Goal: Communication & Community: Answer question/provide support

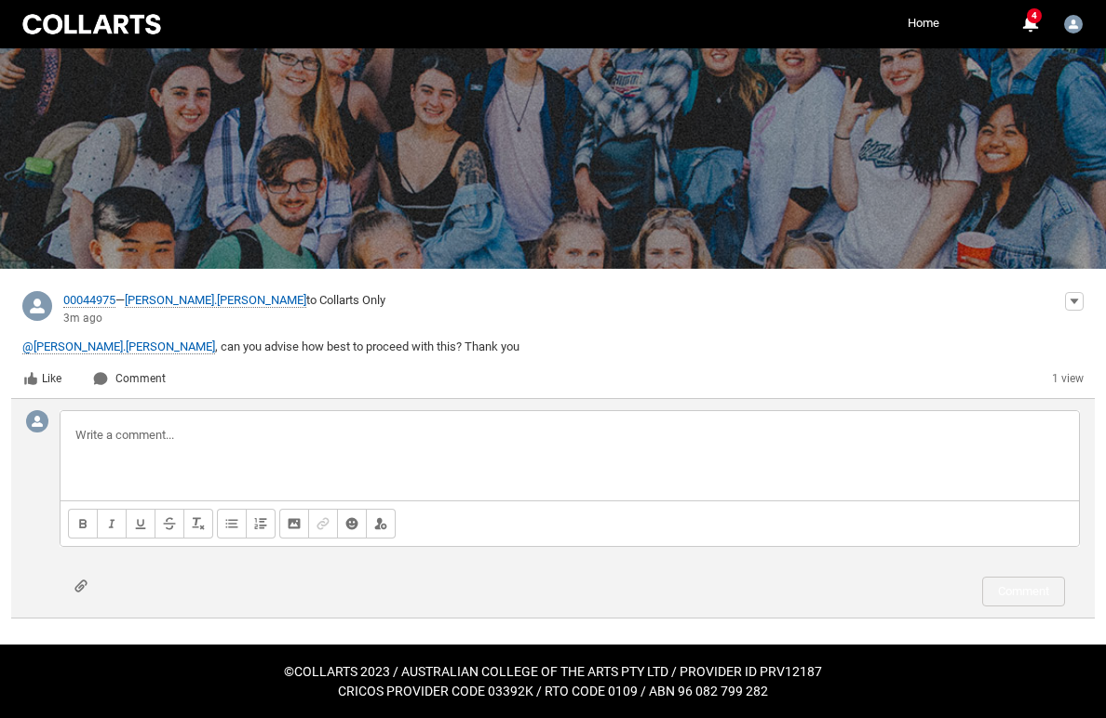
scroll to position [78, 0]
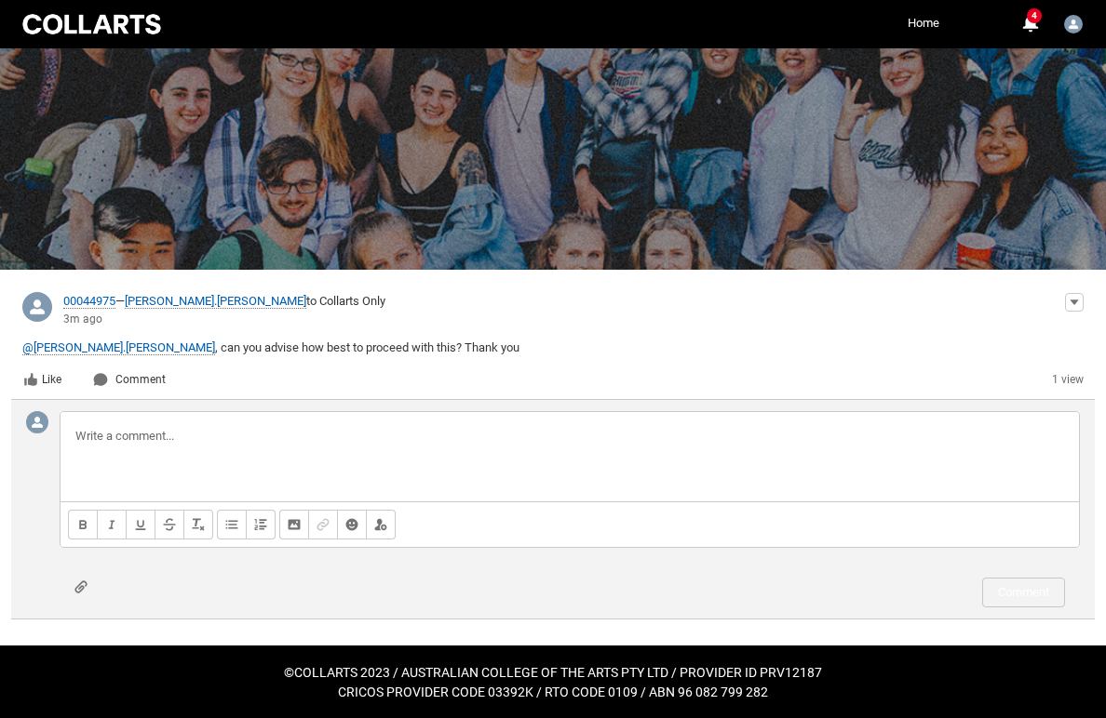
click at [77, 589] on button "Attach file" at bounding box center [80, 588] width 13 height 14
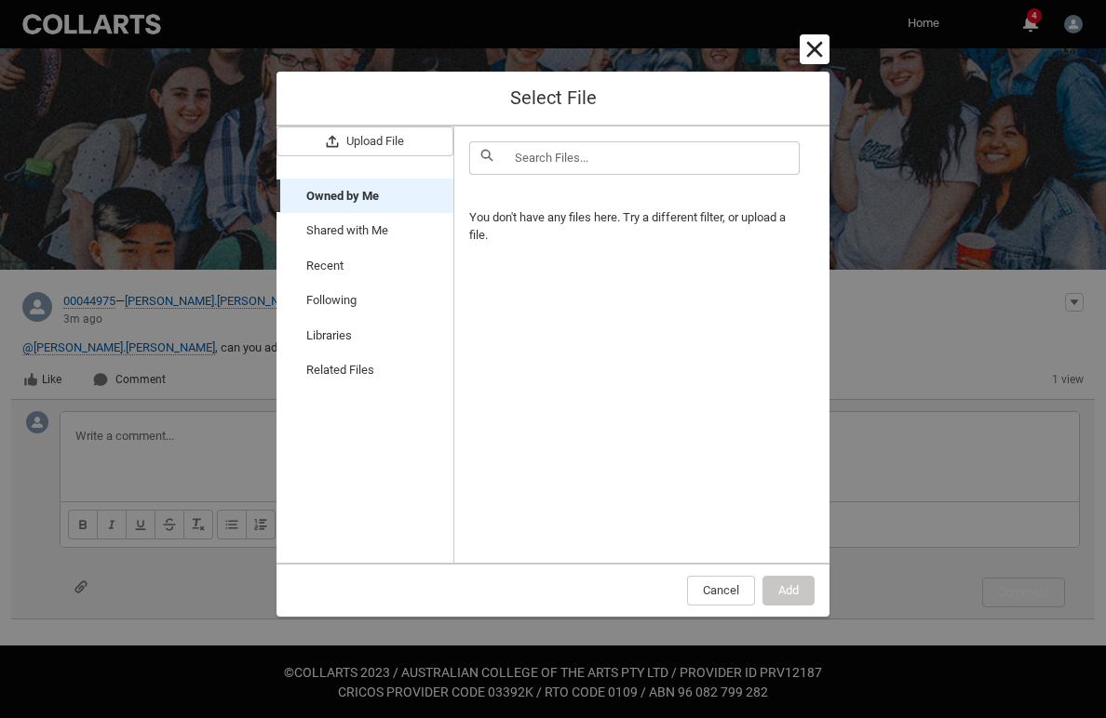
click at [813, 50] on button "Cancel and close" at bounding box center [814, 49] width 30 height 30
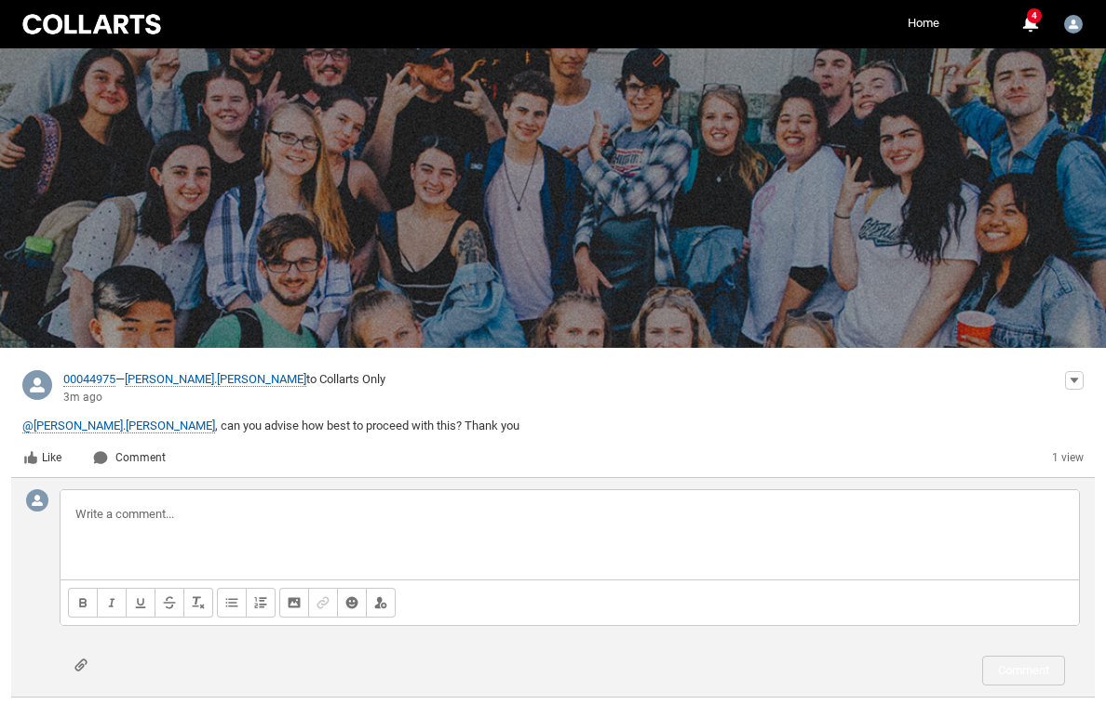
scroll to position [0, 0]
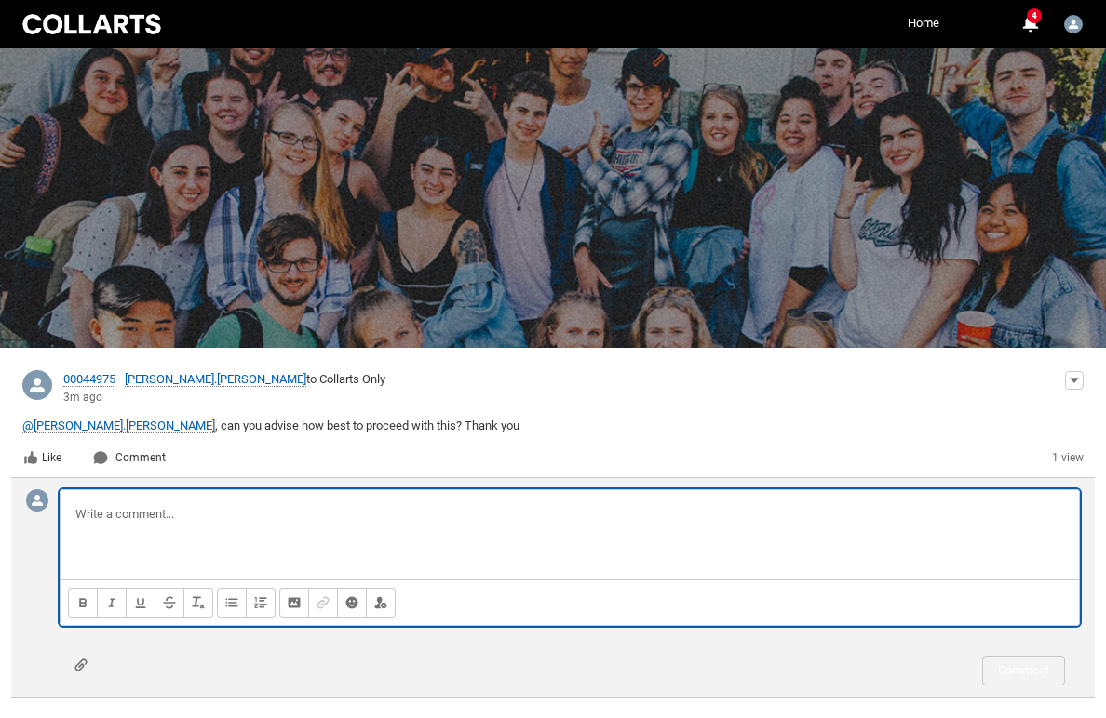
click at [257, 514] on p at bounding box center [569, 514] width 988 height 19
click at [930, 23] on link "Home" at bounding box center [923, 23] width 41 height 28
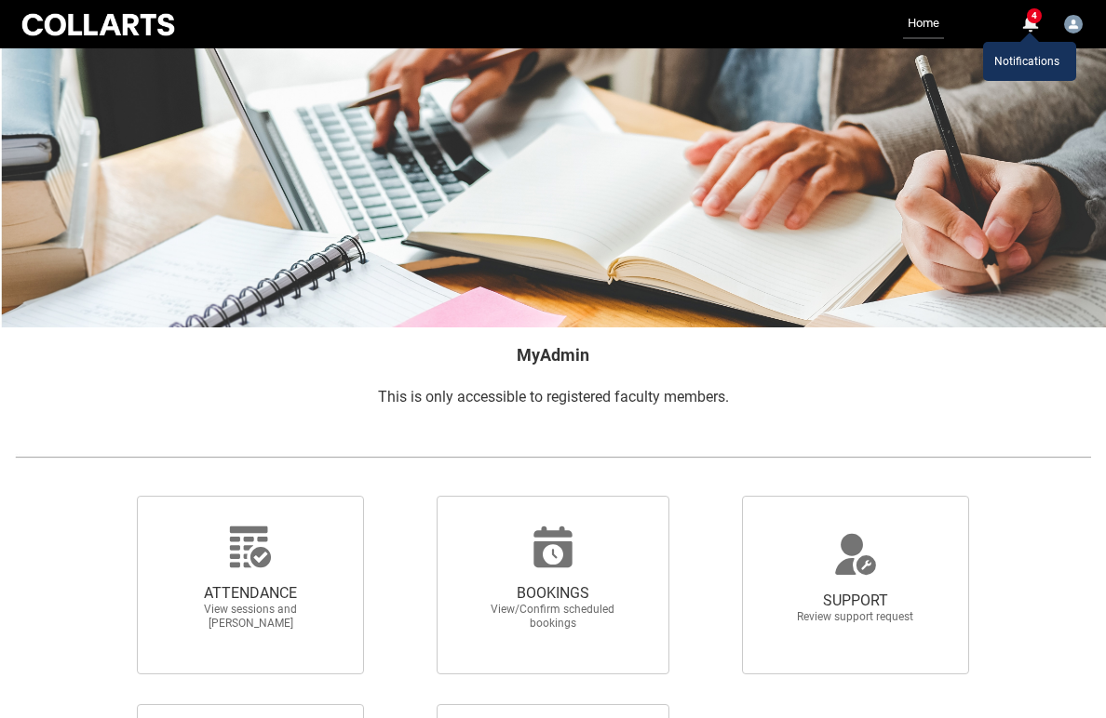
click at [1033, 16] on span "4" at bounding box center [1034, 15] width 15 height 15
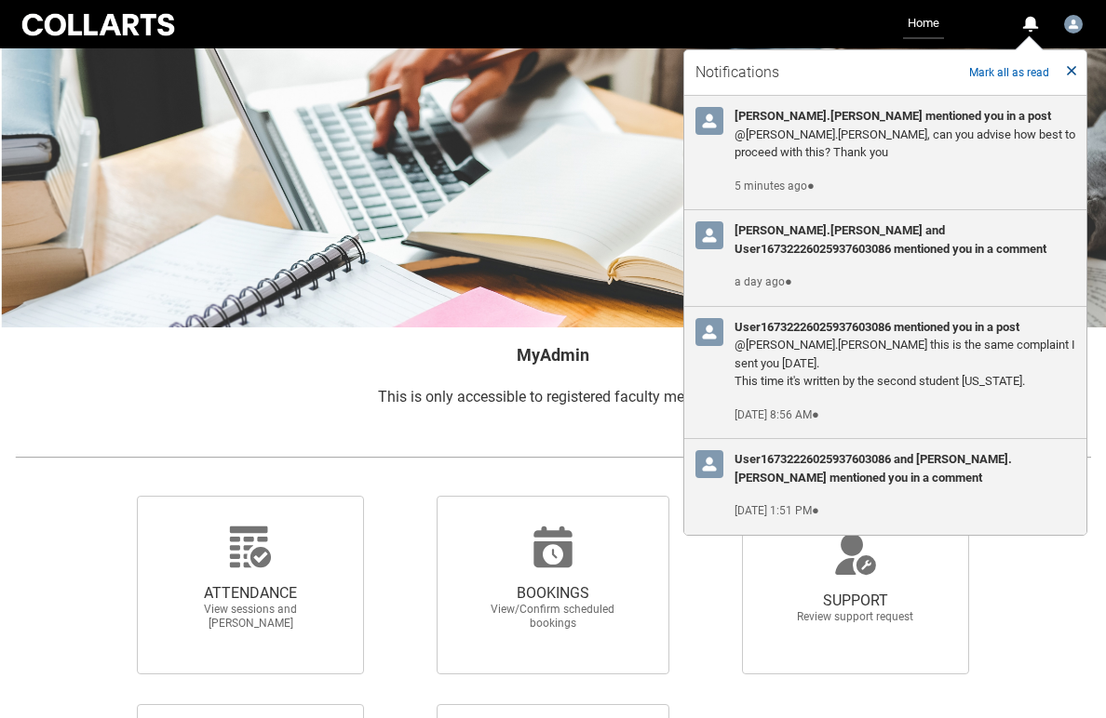
click at [1072, 69] on lightning-primitive-icon "Close Notifications" at bounding box center [1071, 69] width 13 height 23
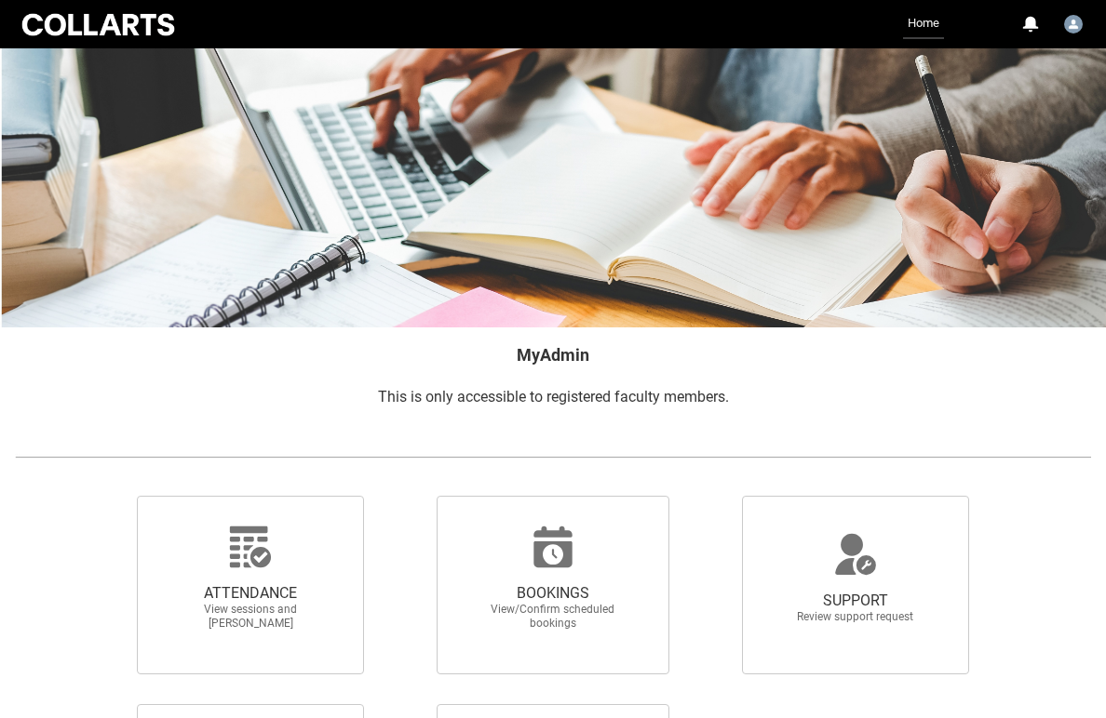
click at [926, 28] on link "Home" at bounding box center [923, 24] width 41 height 30
click at [919, 19] on link "Home" at bounding box center [923, 24] width 41 height 30
click at [1034, 23] on div "0" at bounding box center [1029, 24] width 17 height 17
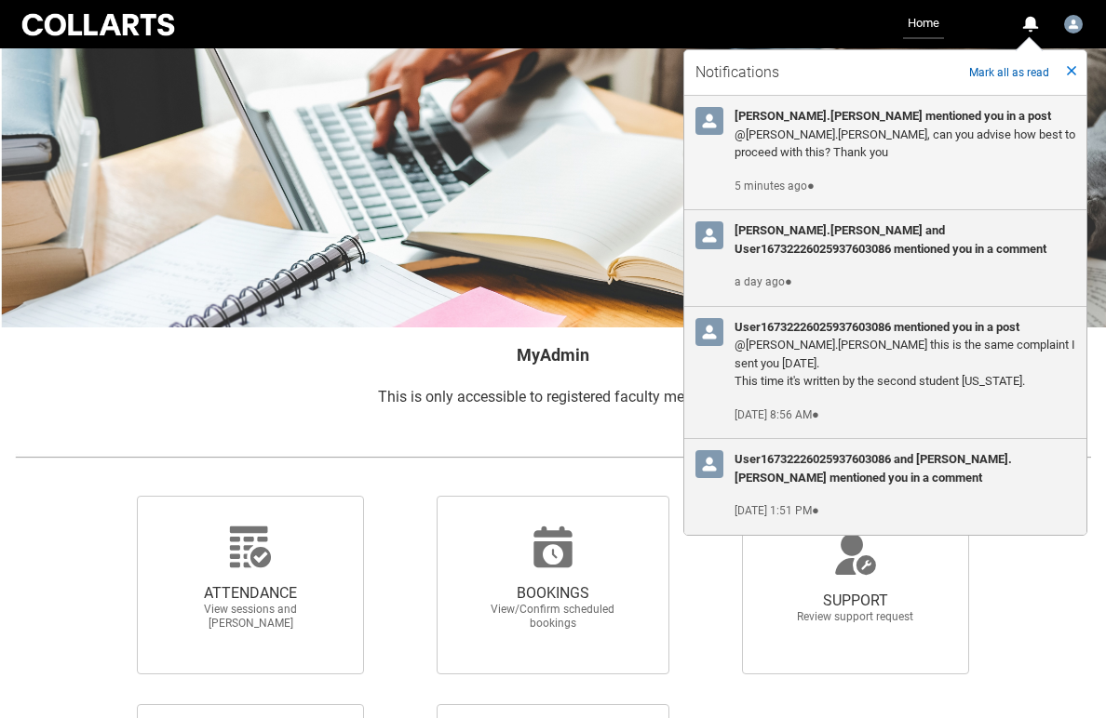
click at [835, 123] on h3 "[PERSON_NAME].[PERSON_NAME] mentioned you in a post" at bounding box center [904, 116] width 341 height 19
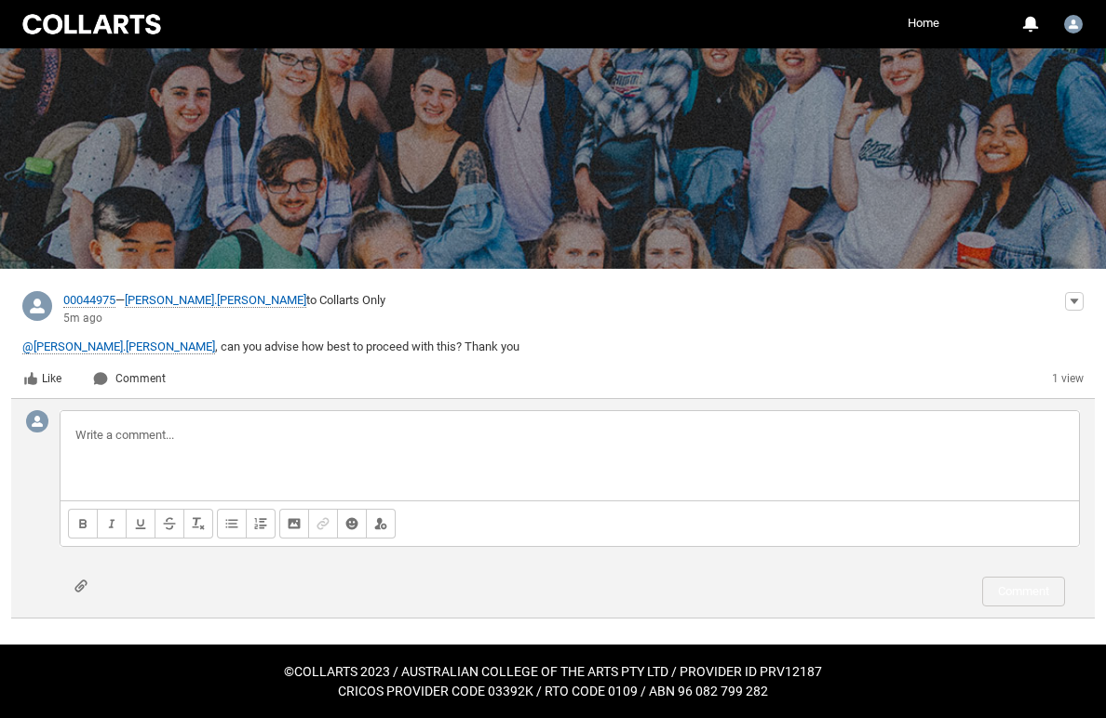
scroll to position [78, 0]
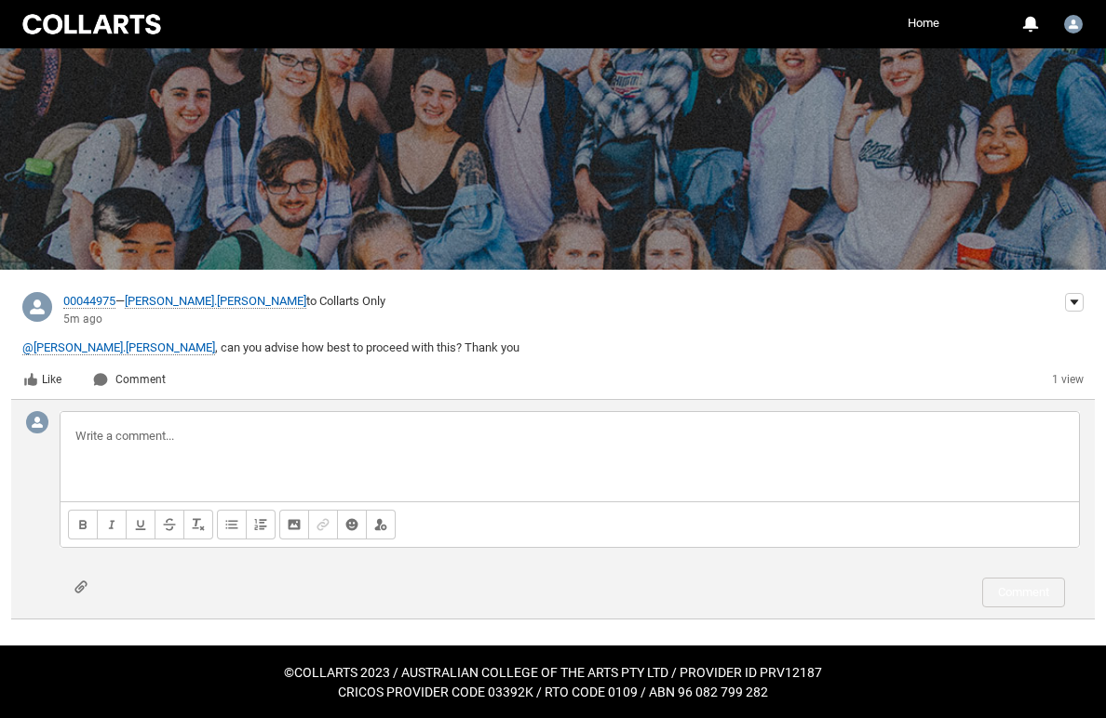
click at [1071, 301] on lightning-primitive-icon "Karen.Scott, 5m ago" at bounding box center [1073, 302] width 11 height 13
click at [850, 352] on p "@Melissa.Laird ​, can you advise how best to proceed with this? Thank you" at bounding box center [552, 348] width 1061 height 19
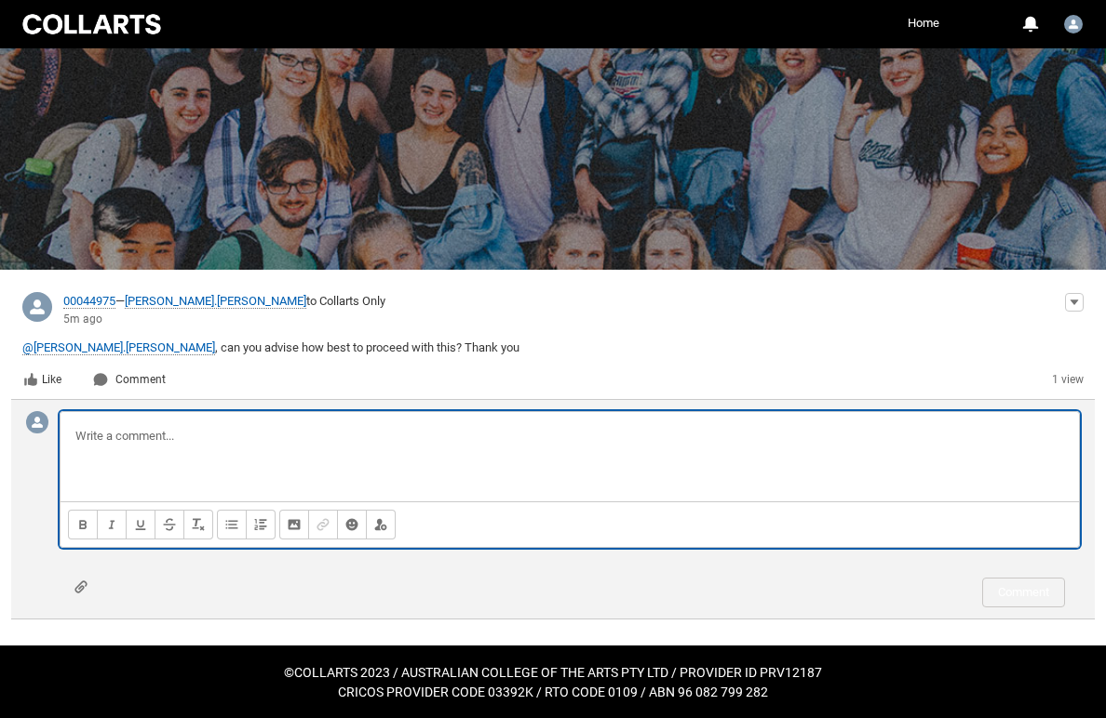
click at [235, 427] on p at bounding box center [569, 436] width 988 height 19
click at [262, 435] on p "Hi K, can you advise how I find the grievance?" at bounding box center [569, 436] width 988 height 19
click at [346, 436] on p "Hi K, can you advise how I find the grievance?" at bounding box center [569, 436] width 988 height 19
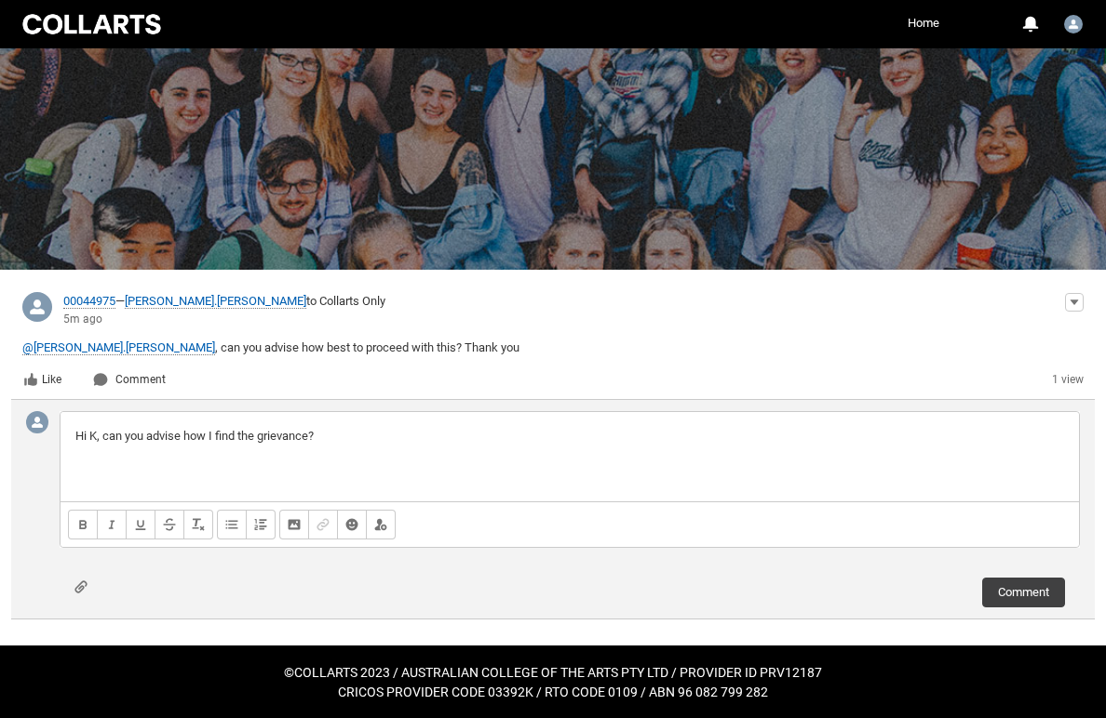
click at [261, 434] on p "Hi K, can you advise how I find the grievance?" at bounding box center [569, 436] width 988 height 19
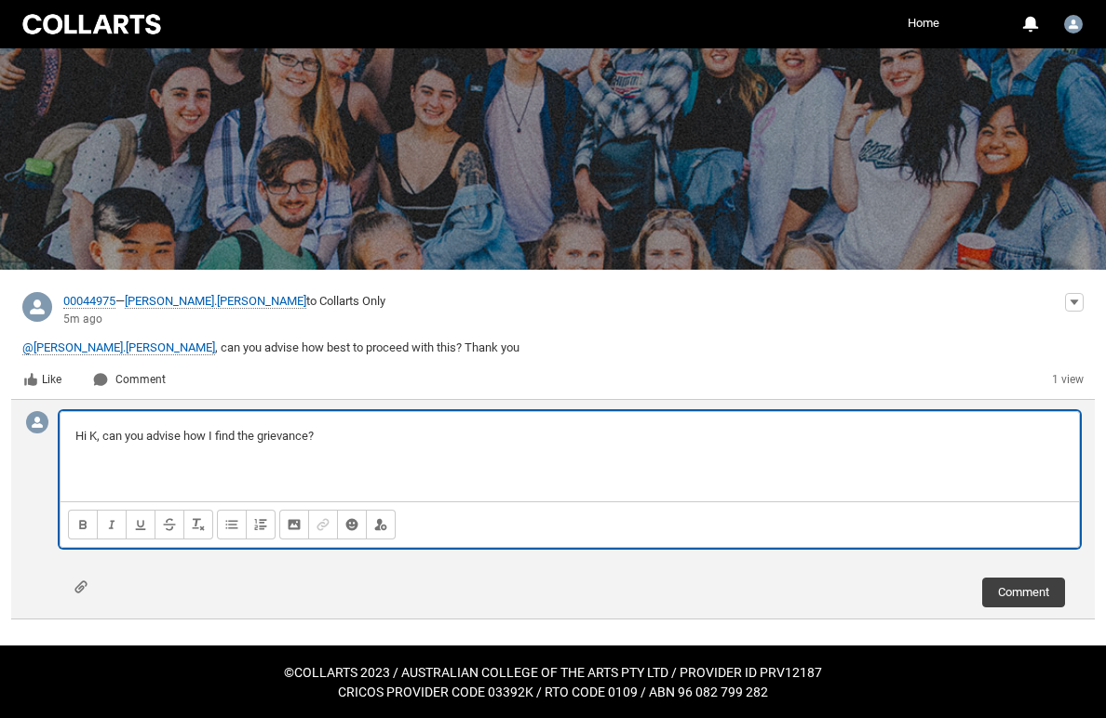
click at [494, 427] on p "Hi K, can you advise how I find the grievance?" at bounding box center [569, 436] width 988 height 19
click at [1013, 593] on button "Comment" at bounding box center [1023, 593] width 83 height 30
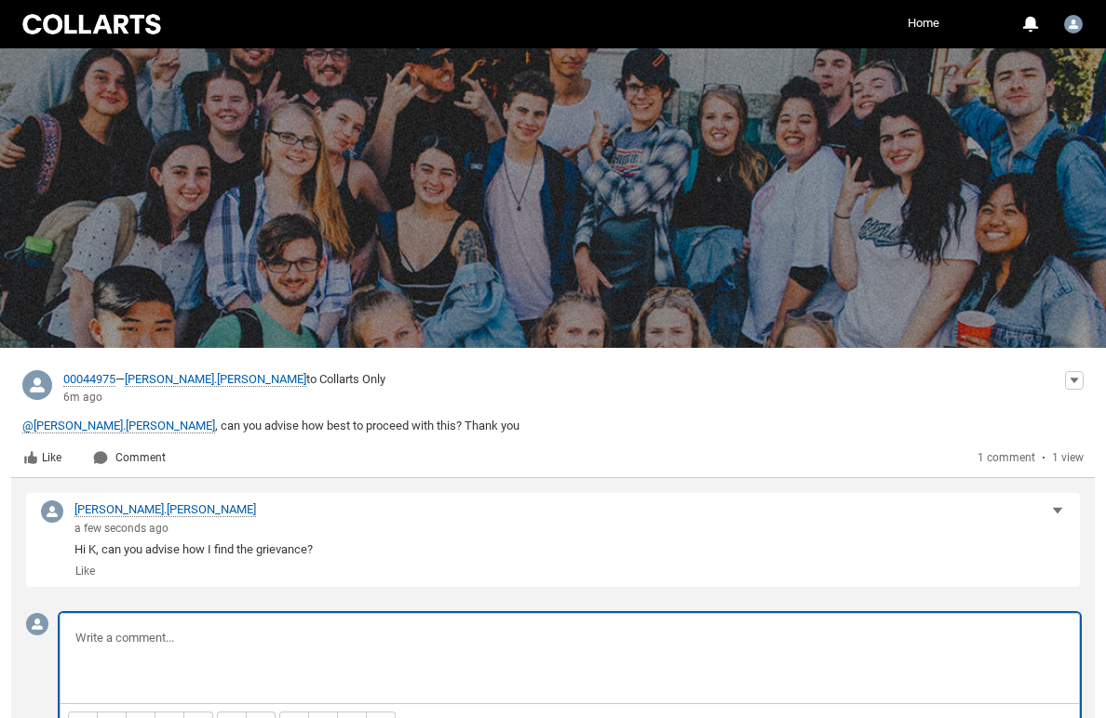
scroll to position [0, 0]
click at [927, 22] on link "Home" at bounding box center [923, 23] width 41 height 28
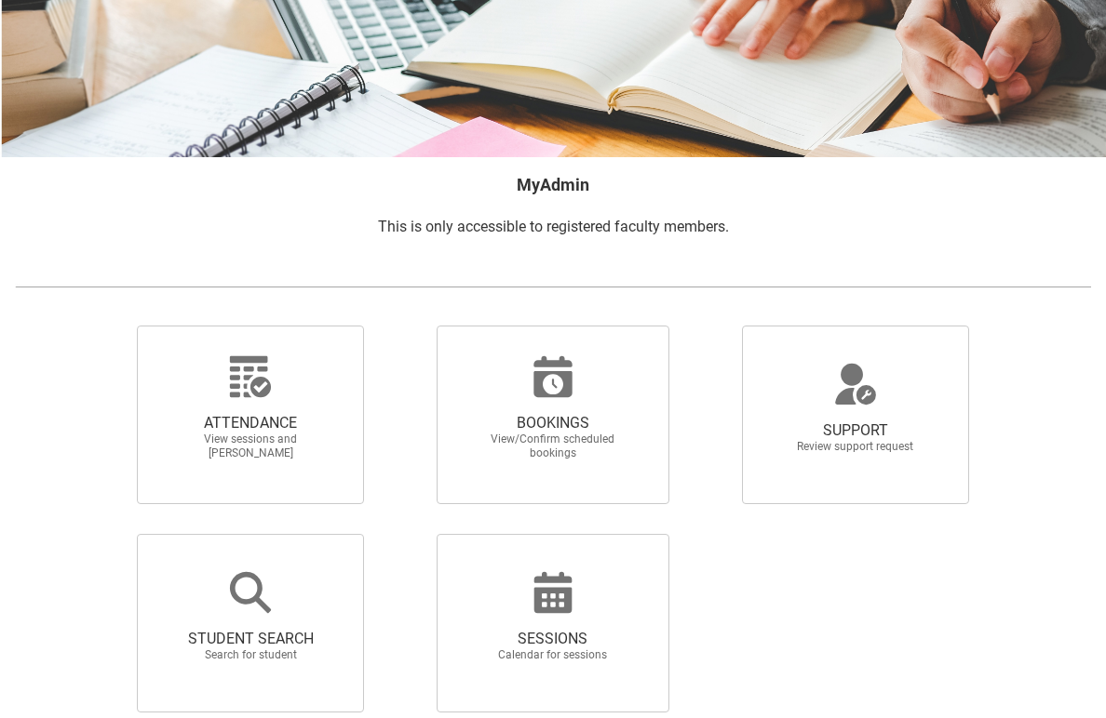
scroll to position [172, 0]
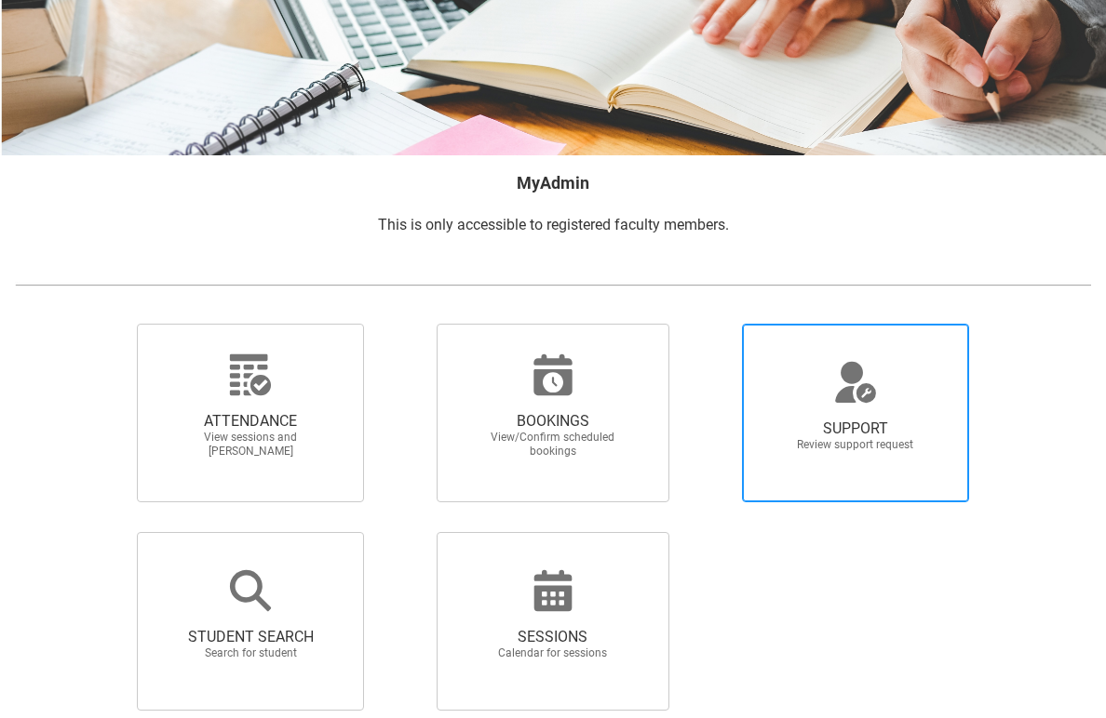
click at [861, 394] on icon at bounding box center [855, 393] width 41 height 20
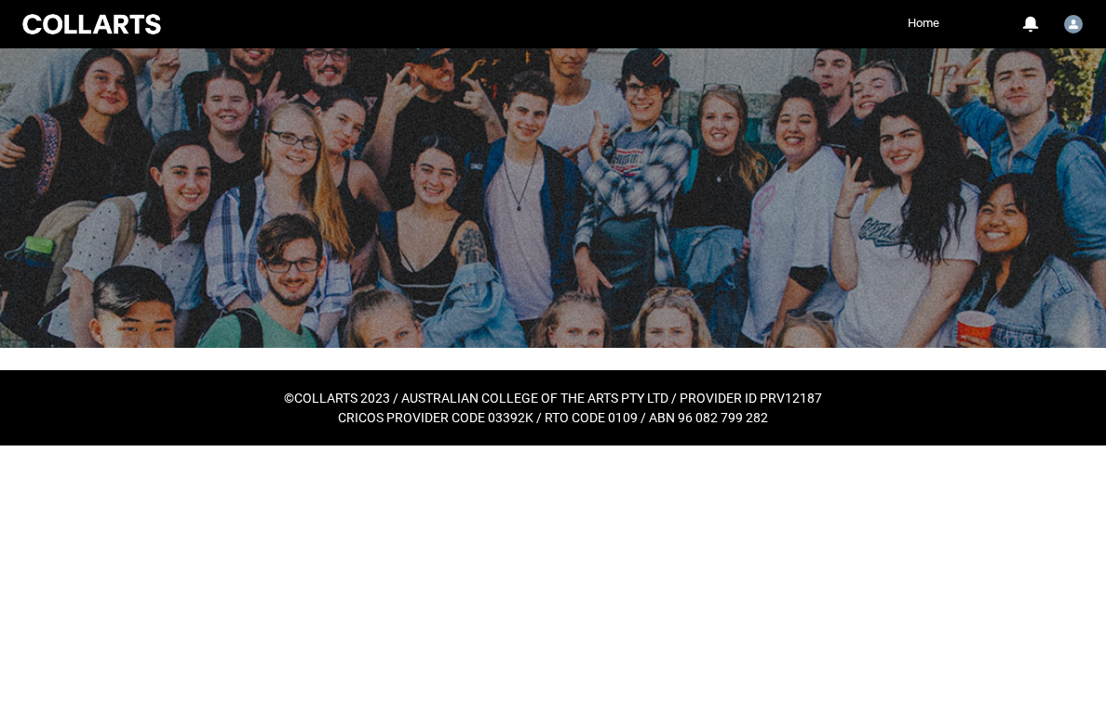
click at [548, 446] on html "Loading × Sorry to interrupt CSS Error Refresh Skip to Main Content Collarts Ed…" at bounding box center [553, 223] width 1106 height 446
click at [926, 26] on link "Home" at bounding box center [923, 23] width 41 height 28
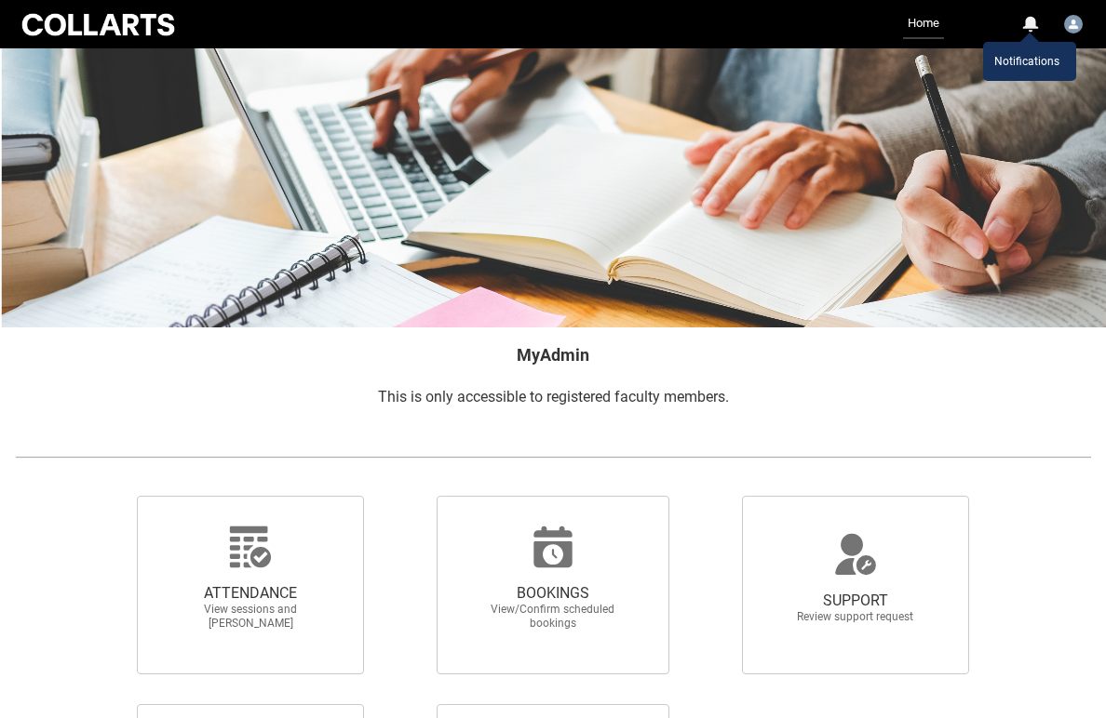
click at [1034, 22] on div "0" at bounding box center [1029, 24] width 17 height 17
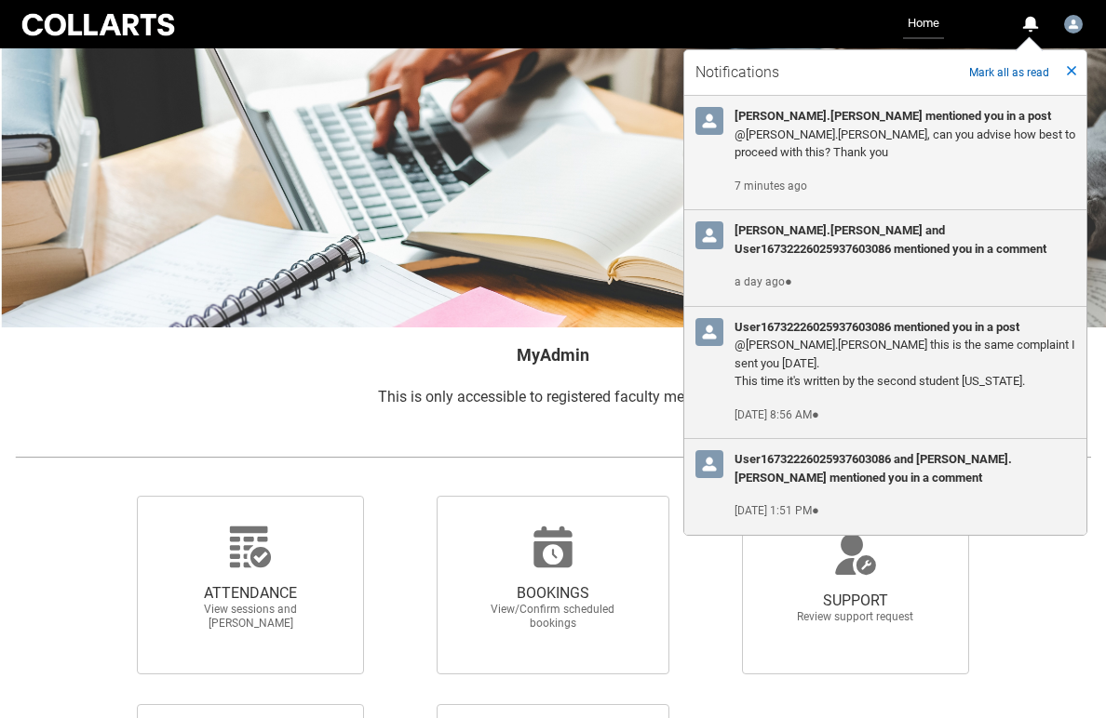
click at [825, 123] on h3 "[PERSON_NAME].[PERSON_NAME] mentioned you in a post" at bounding box center [904, 116] width 341 height 19
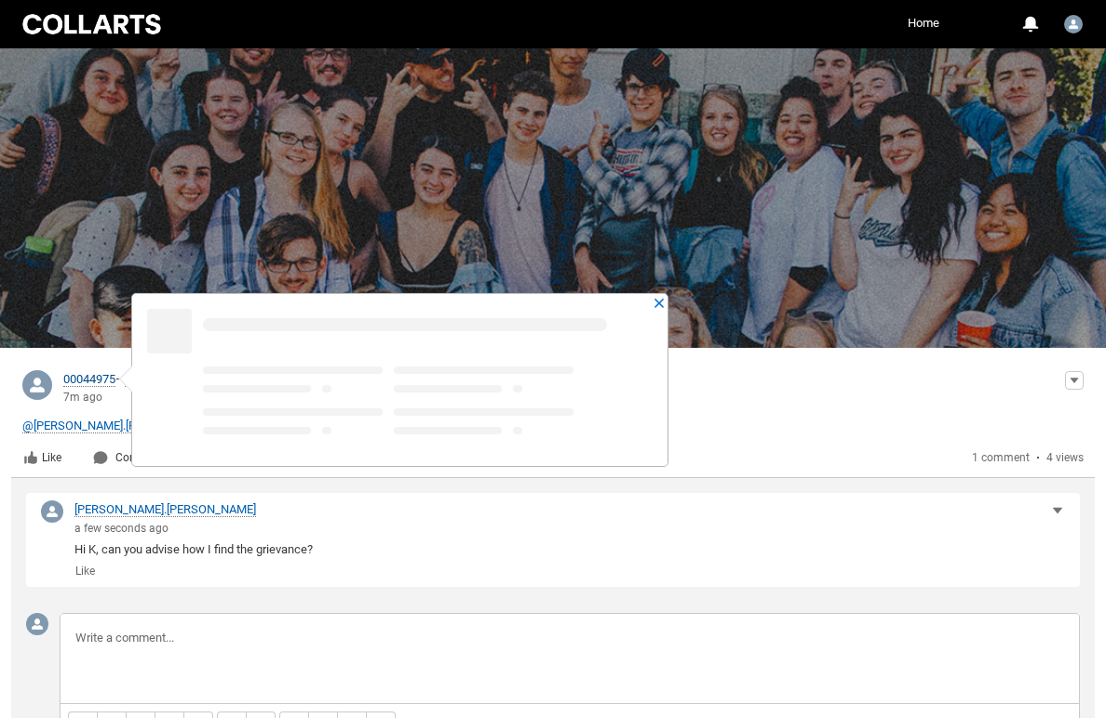
click at [90, 379] on span "00044975" at bounding box center [89, 379] width 52 height 15
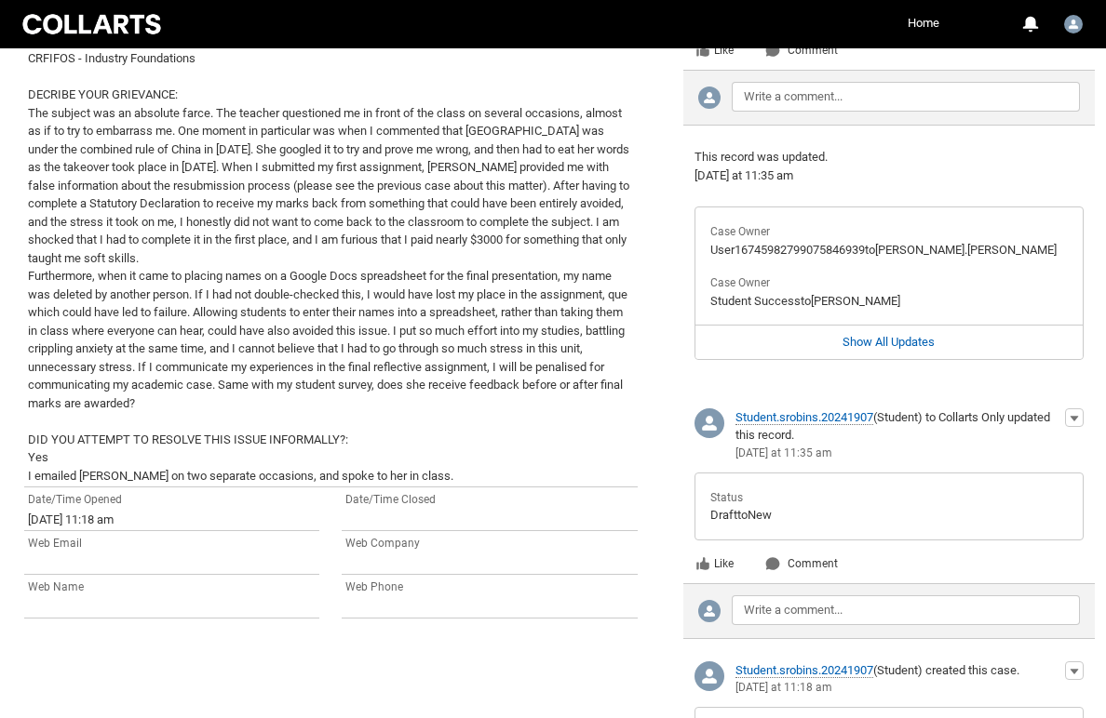
scroll to position [1119, 0]
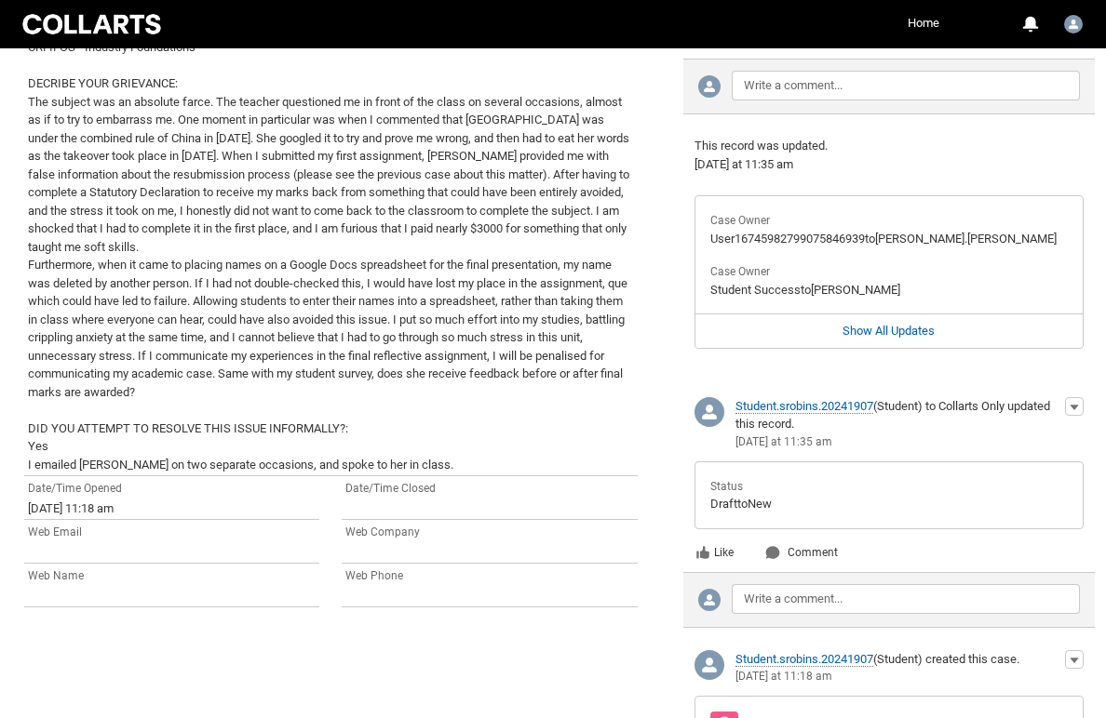
click at [443, 292] on lightning-formatted-text "PROGRAM: Bachelor of Fashion Marketing (Branding and Communications) V1 TYPE OF…" at bounding box center [328, 192] width 601 height 558
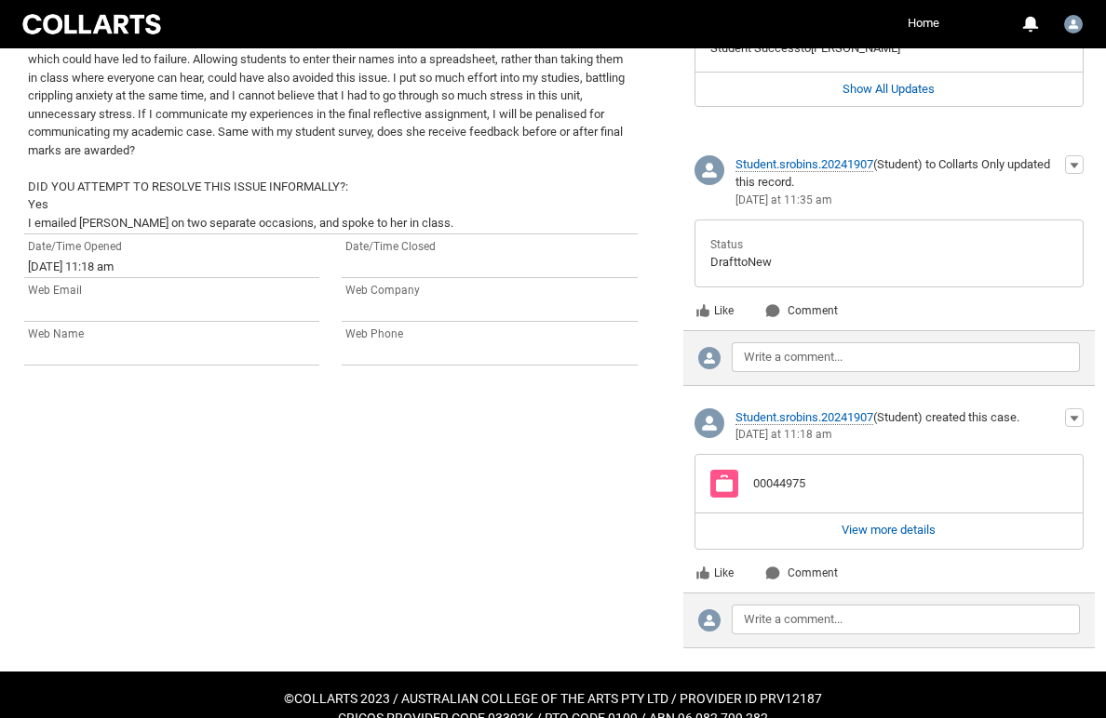
scroll to position [1360, 0]
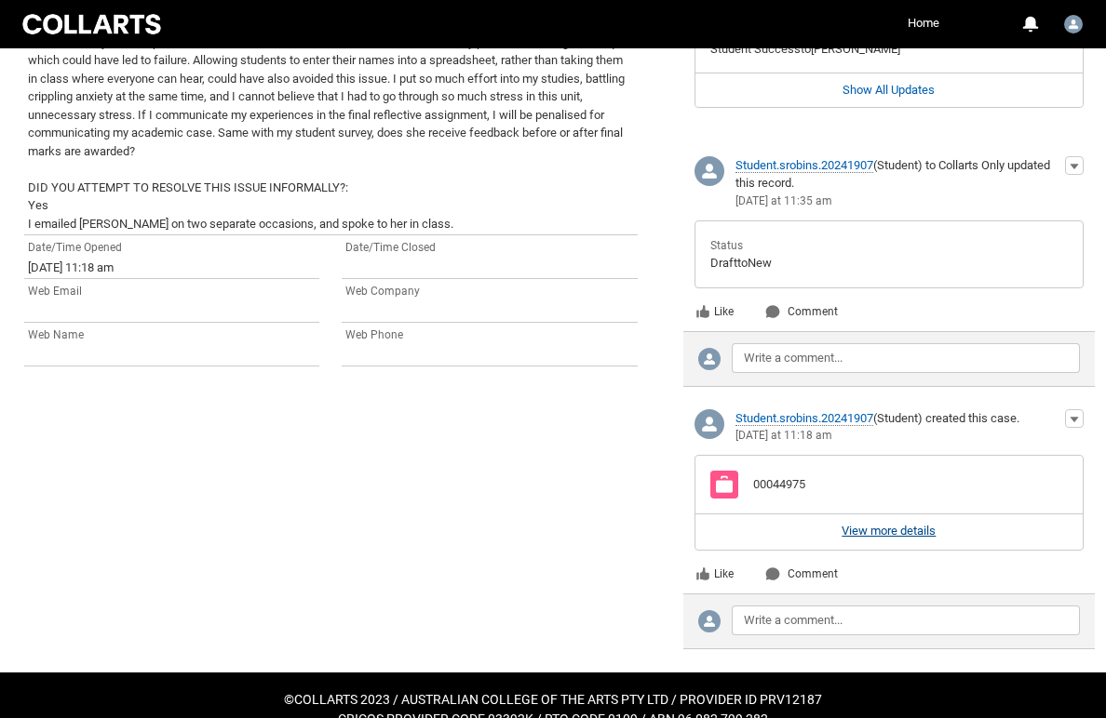
click at [895, 515] on div "View more details" at bounding box center [888, 532] width 383 height 34
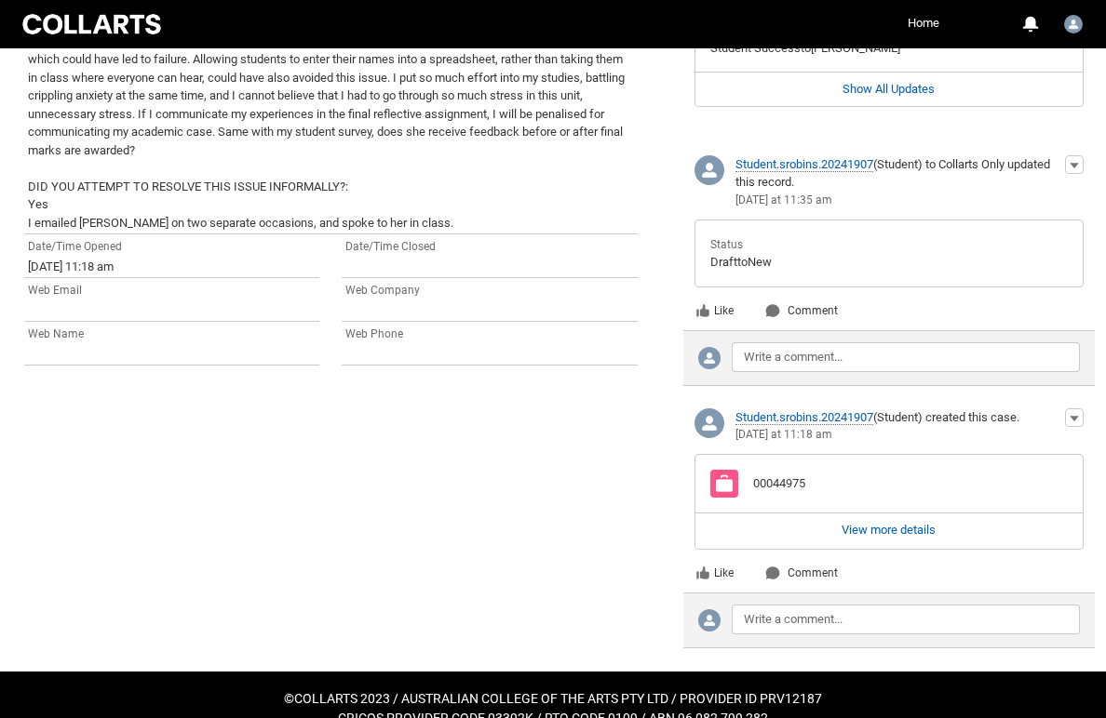
scroll to position [1360, 0]
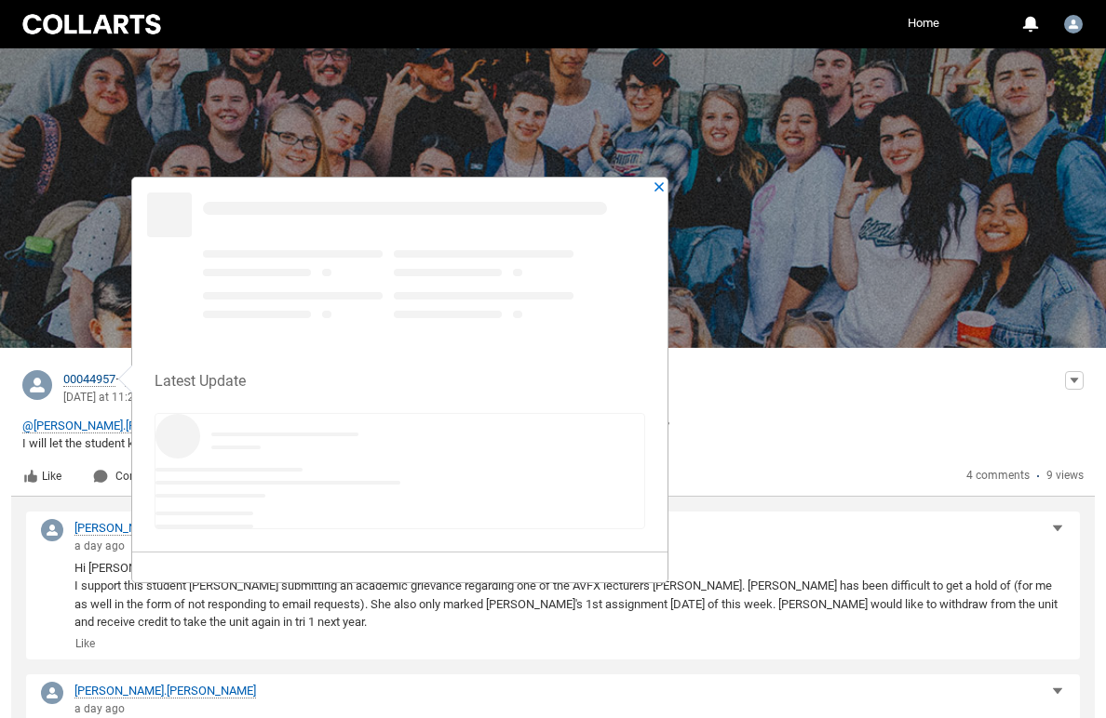
click at [87, 380] on span "00044957" at bounding box center [89, 379] width 52 height 15
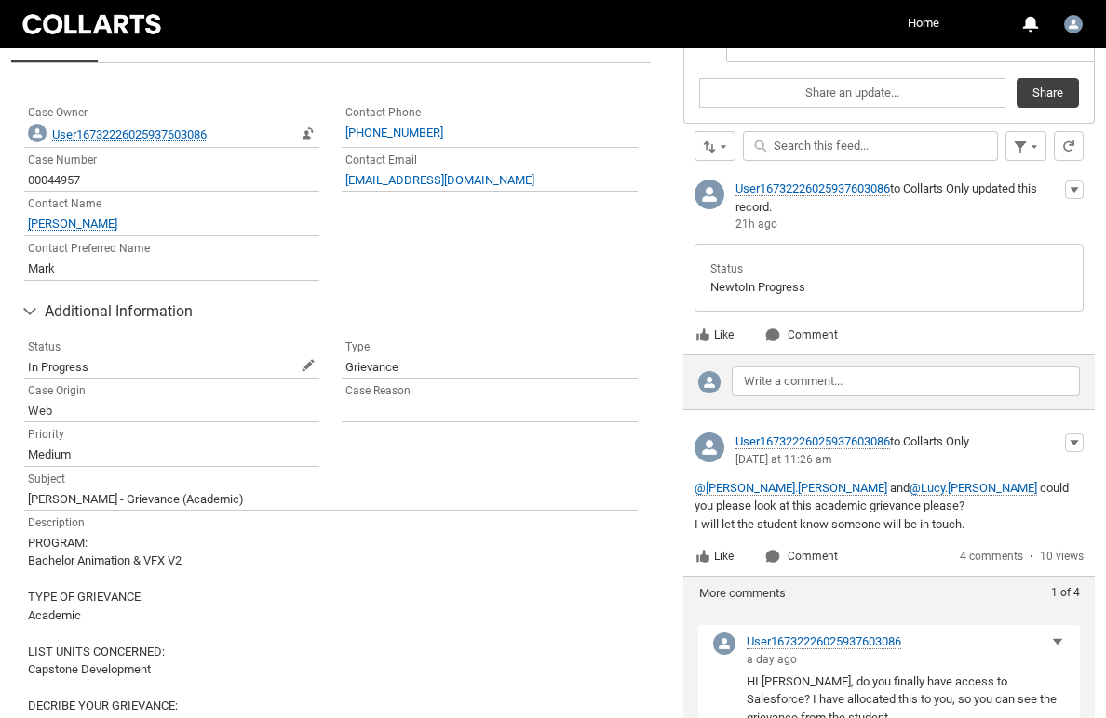
scroll to position [470, 0]
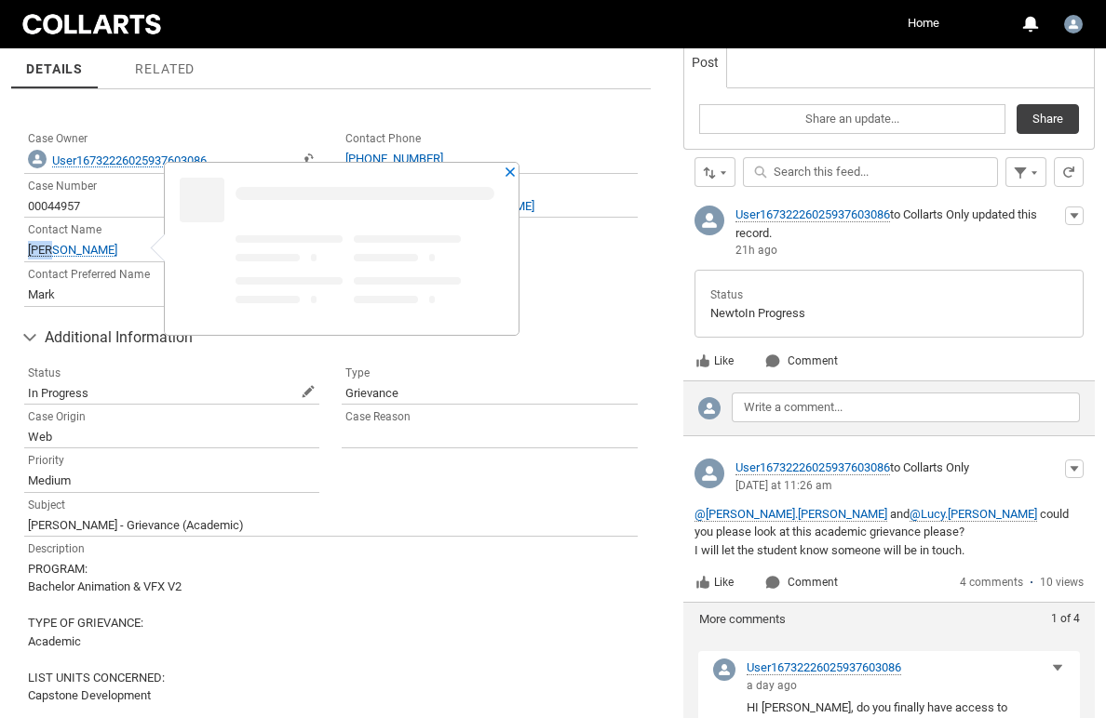
drag, startPoint x: 183, startPoint y: 249, endPoint x: 23, endPoint y: 248, distance: 160.1
click at [23, 248] on records-record-layout-item "Contact Name Mark Anthony Tronson Open Mark Anthony Tronson Preview Open Mark A…" at bounding box center [171, 240] width 317 height 45
click at [213, 249] on span "Mark Anthony Tronson Open Mark Anthony Tronson Preview Open Mark Anthony Tronso…" at bounding box center [172, 250] width 288 height 19
drag, startPoint x: 154, startPoint y: 248, endPoint x: 40, endPoint y: 248, distance: 113.5
click at [40, 248] on span "Mark Anthony Tronson Open Mark Anthony Tronson Preview Open Mark Anthony Tronso…" at bounding box center [172, 250] width 288 height 19
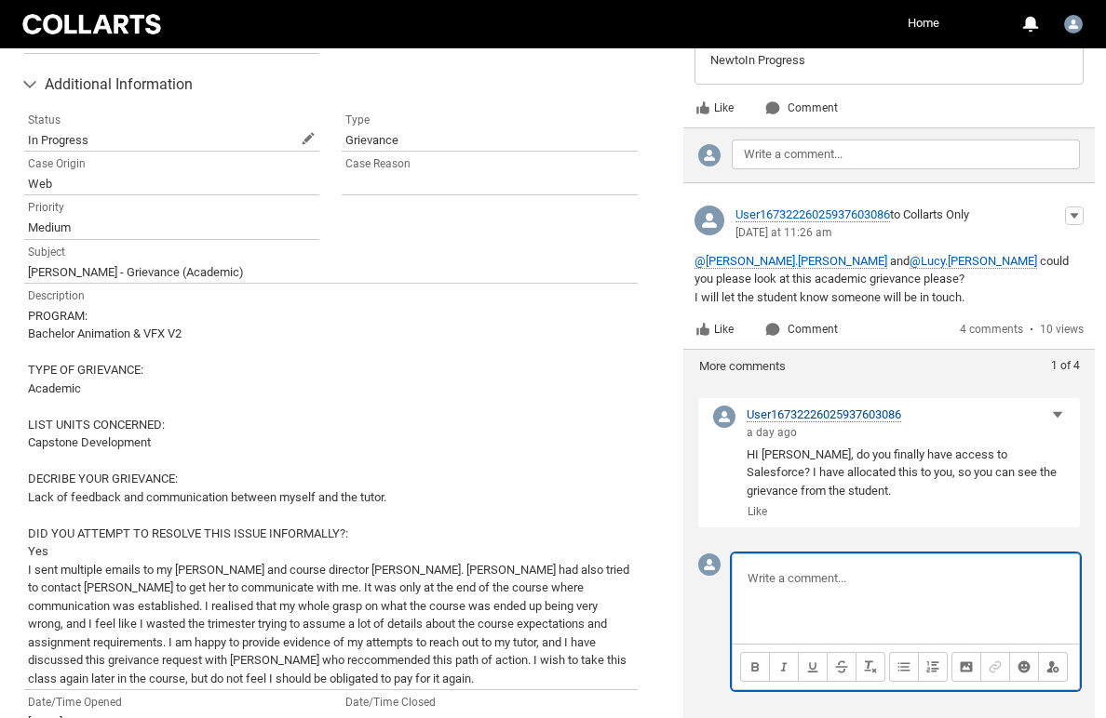
scroll to position [722, 0]
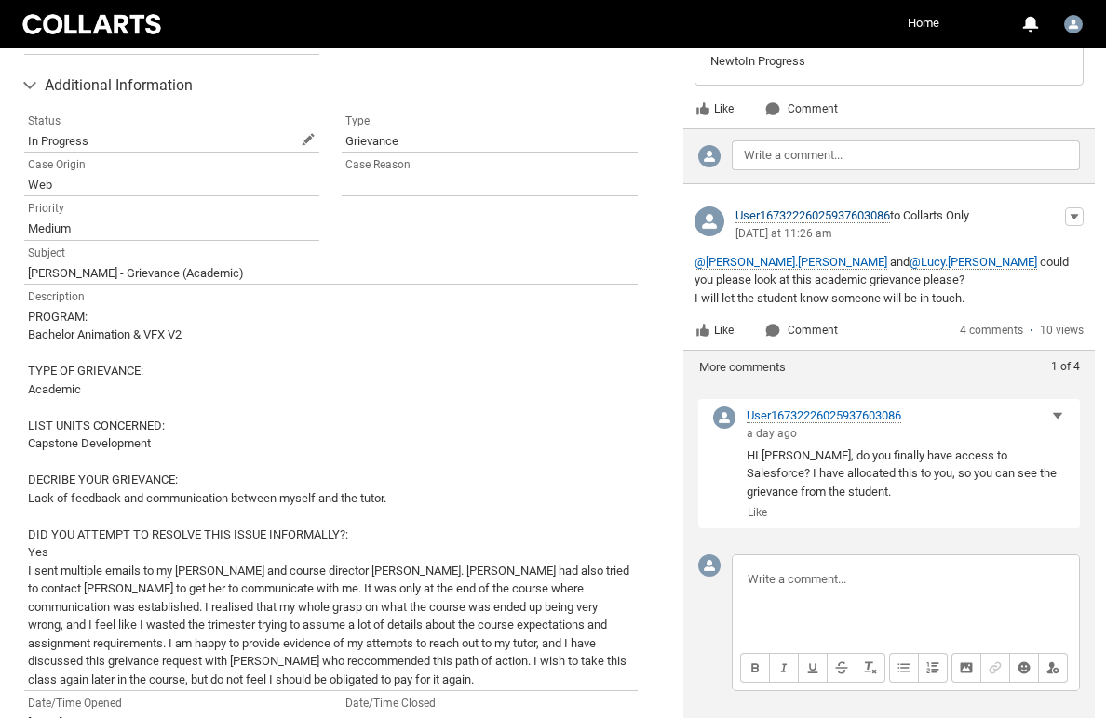
click at [839, 217] on span "User16732226025937603086" at bounding box center [812, 215] width 154 height 15
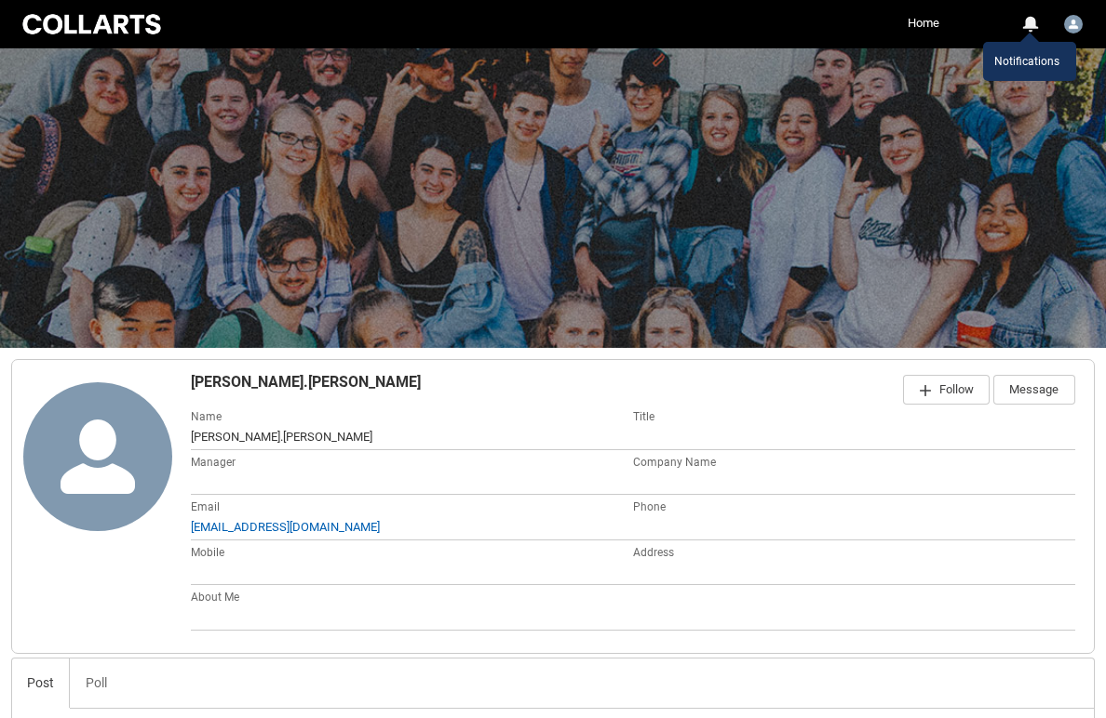
click at [1034, 20] on div "0" at bounding box center [1029, 24] width 17 height 17
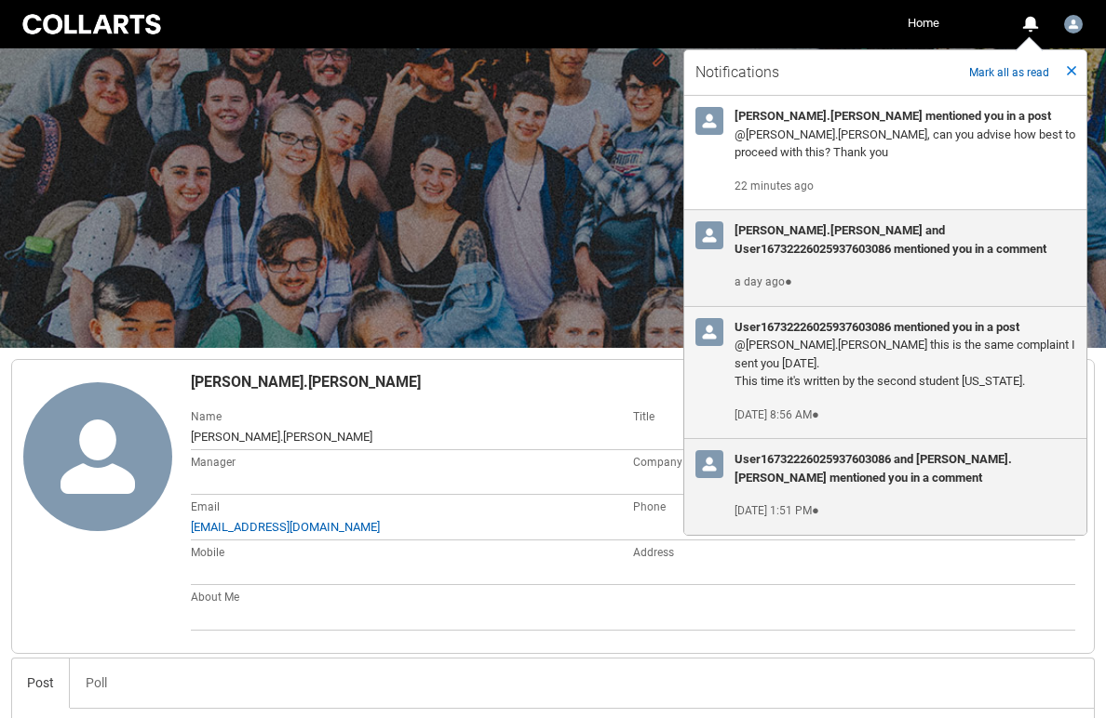
click at [784, 328] on h3 "User16732226025937603086 mentioned you in a post" at bounding box center [904, 327] width 341 height 19
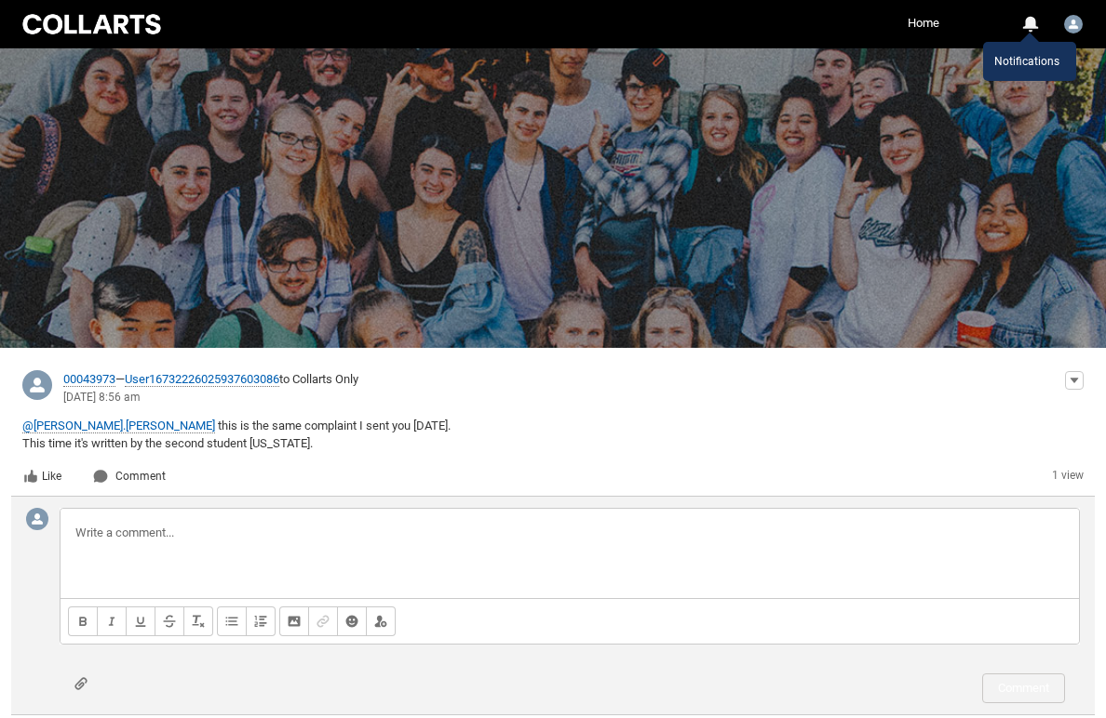
click at [1034, 24] on div "0" at bounding box center [1029, 24] width 17 height 17
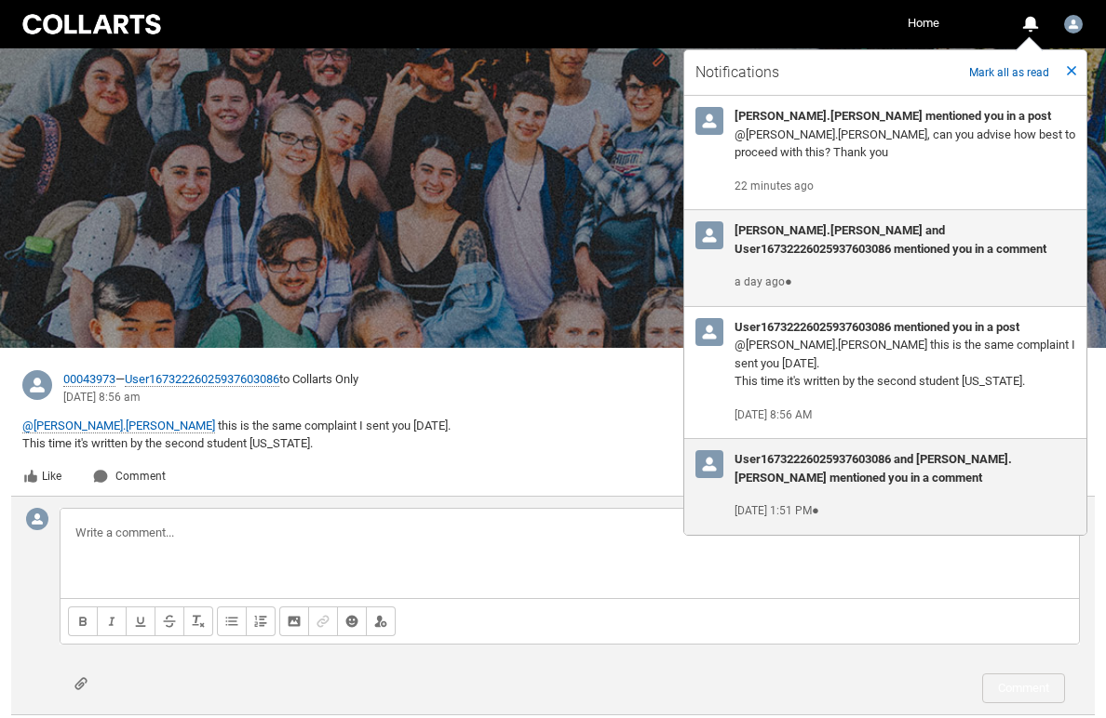
click at [755, 231] on h3 "[PERSON_NAME].[PERSON_NAME] and User16732226025937603086 mentioned you in a com…" at bounding box center [904, 239] width 341 height 36
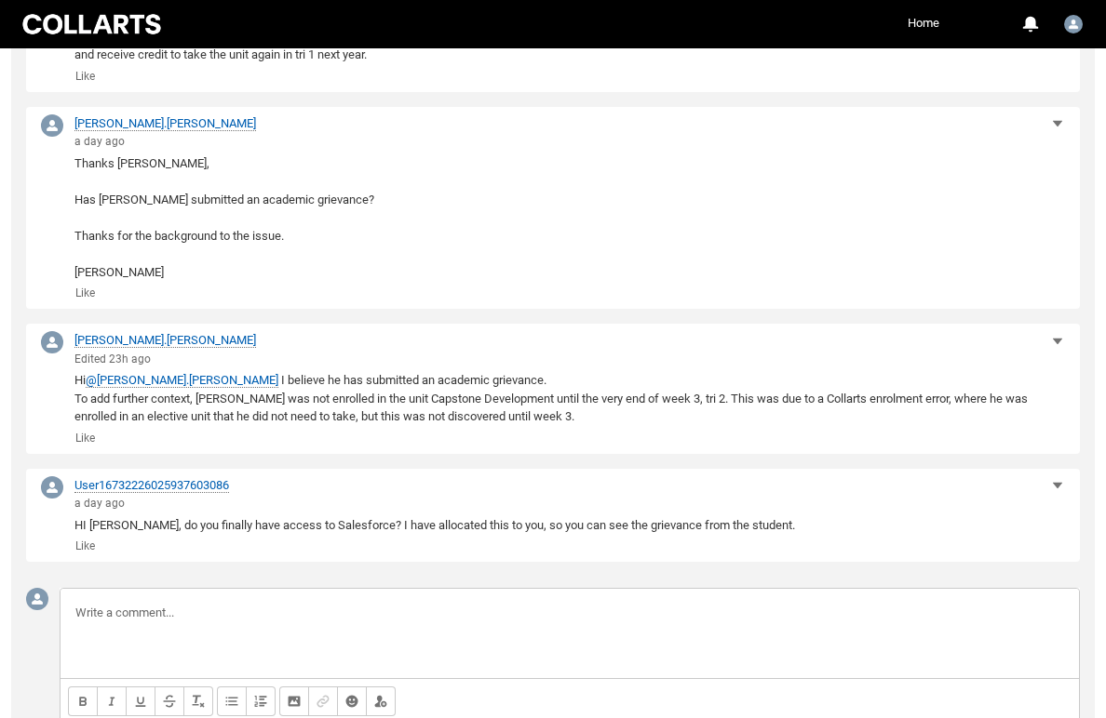
scroll to position [574, 0]
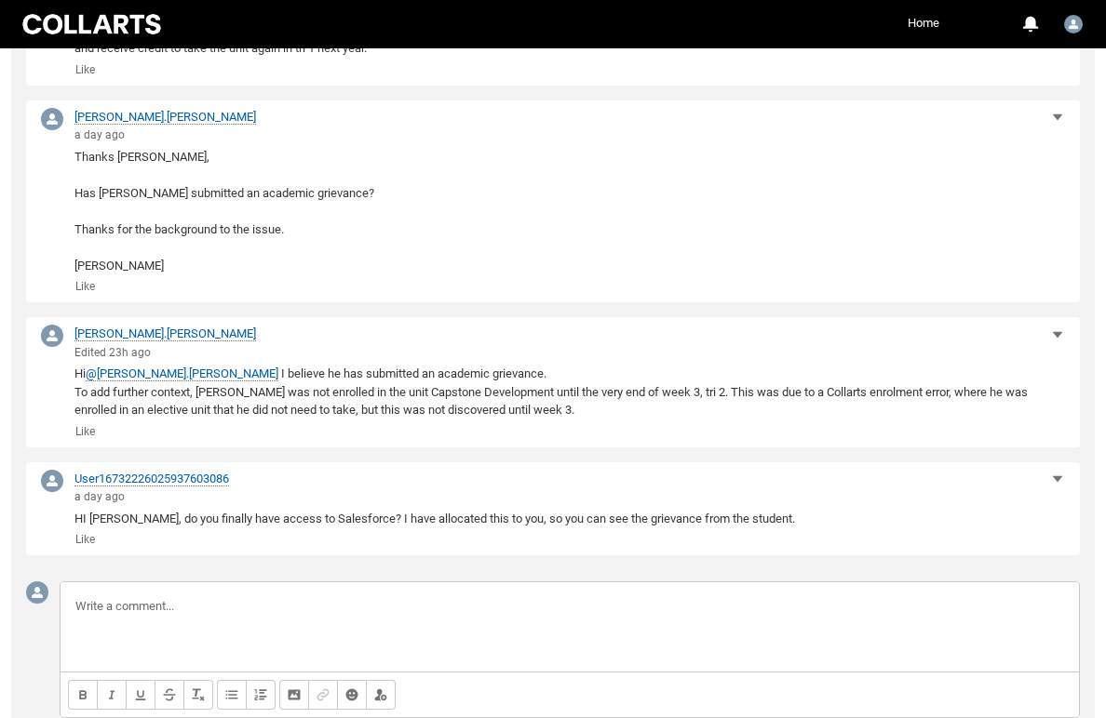
click at [306, 597] on p at bounding box center [569, 606] width 988 height 19
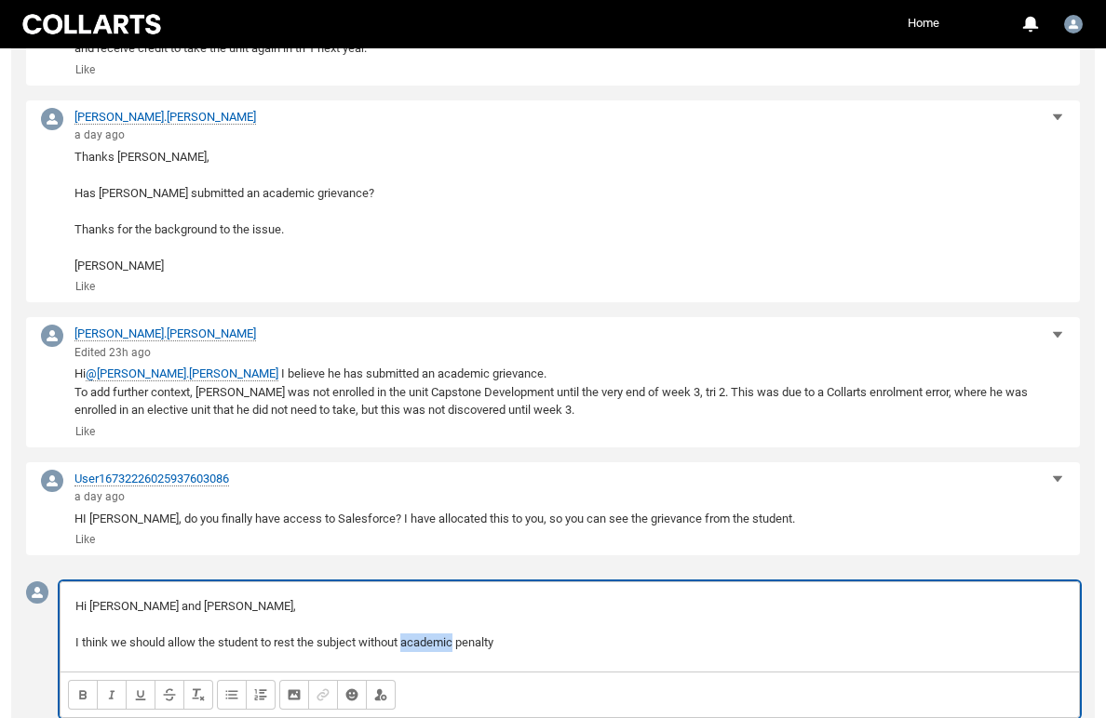
drag, startPoint x: 461, startPoint y: 634, endPoint x: 407, endPoint y: 634, distance: 54.0
click at [407, 634] on p "I think we should allow the student to rest the subject without academic penalty" at bounding box center [569, 643] width 988 height 19
click at [552, 634] on p "I think we should allow the student to rest the subject without financial penal…" at bounding box center [569, 643] width 988 height 19
click at [458, 634] on p "I think we should allow the student to rest the subject without financial penal…" at bounding box center [569, 643] width 988 height 19
click at [493, 634] on p "I think we should allow the student to rest the subject without financial penal…" at bounding box center [569, 643] width 988 height 19
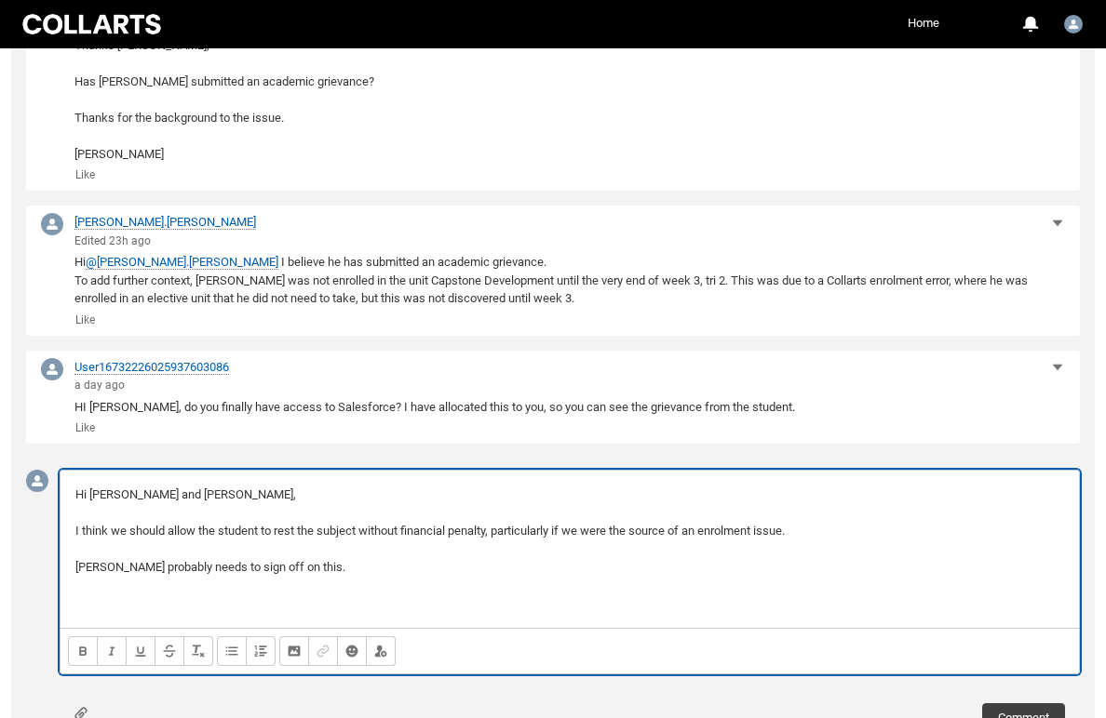
scroll to position [690, 0]
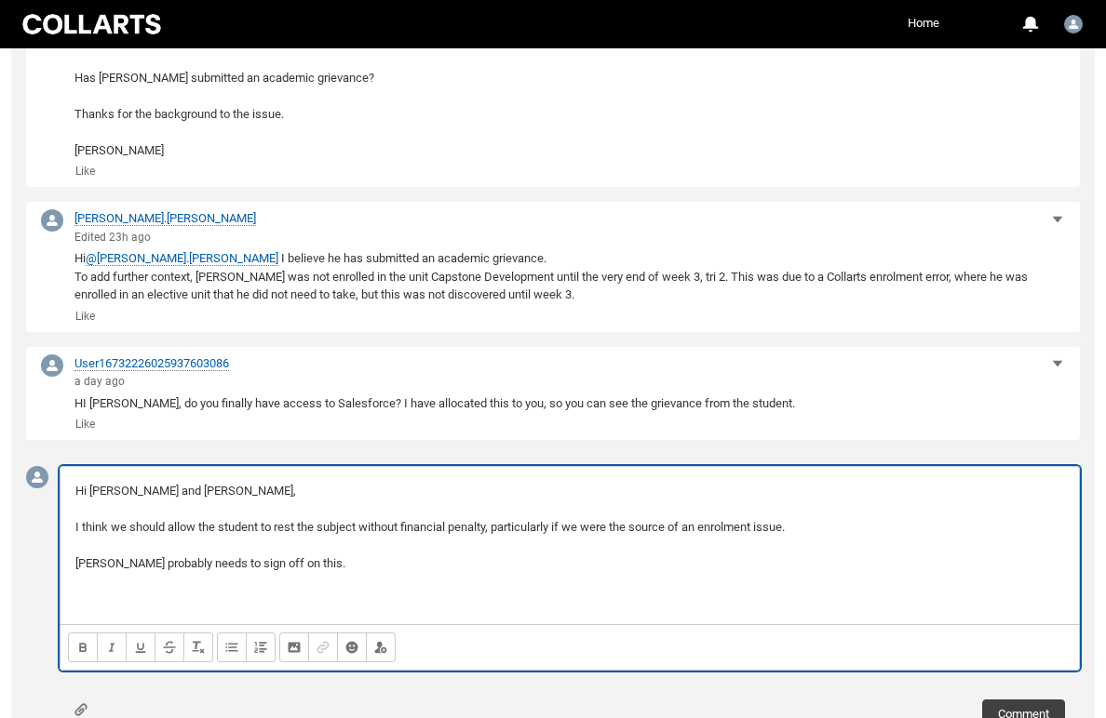
click at [320, 555] on p "Tim probably needs to sign off on this." at bounding box center [569, 564] width 988 height 19
click at [299, 518] on p "I think we should allow the student to rest the subject without financial penal…" at bounding box center [569, 527] width 988 height 19
click at [397, 555] on p "Tim probably needs to sign off on this." at bounding box center [569, 564] width 988 height 19
click at [807, 518] on p "I think we should allow the student to resit the subject without financial pena…" at bounding box center [569, 527] width 988 height 19
click at [331, 555] on p "Tim probably needs to sign off on this." at bounding box center [569, 564] width 988 height 19
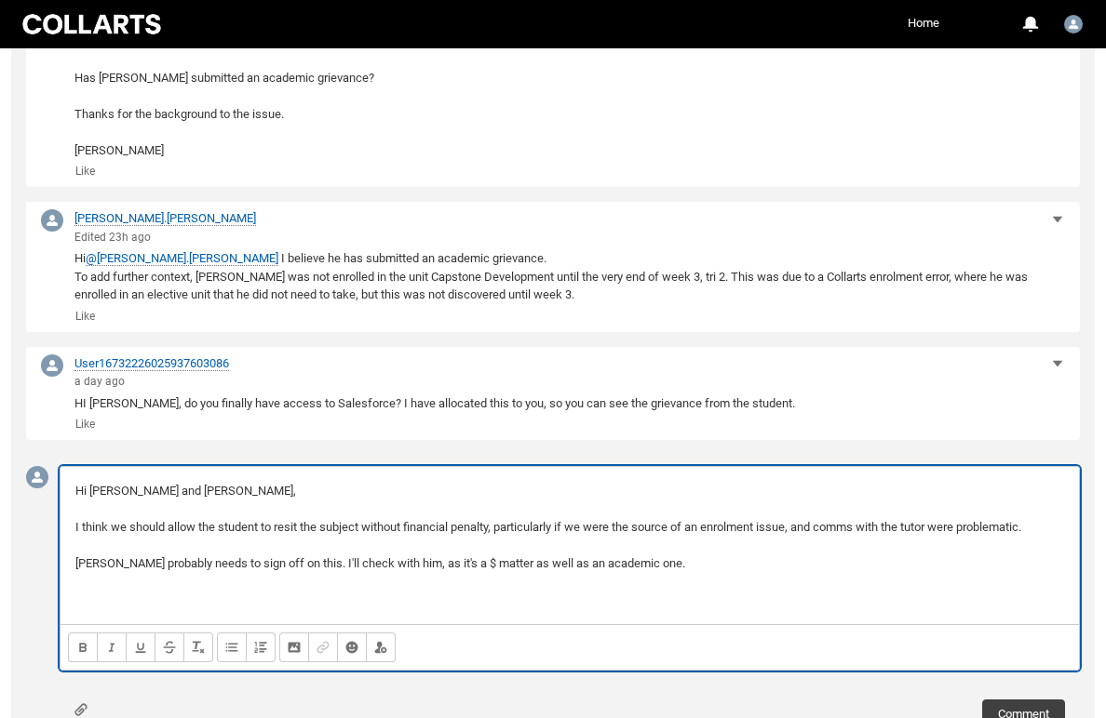
click at [139, 591] on p at bounding box center [569, 600] width 988 height 19
click at [74, 513] on div "Hi Lucy and Charlotte, I think we should allow the student to resit the subject…" at bounding box center [569, 545] width 1018 height 157
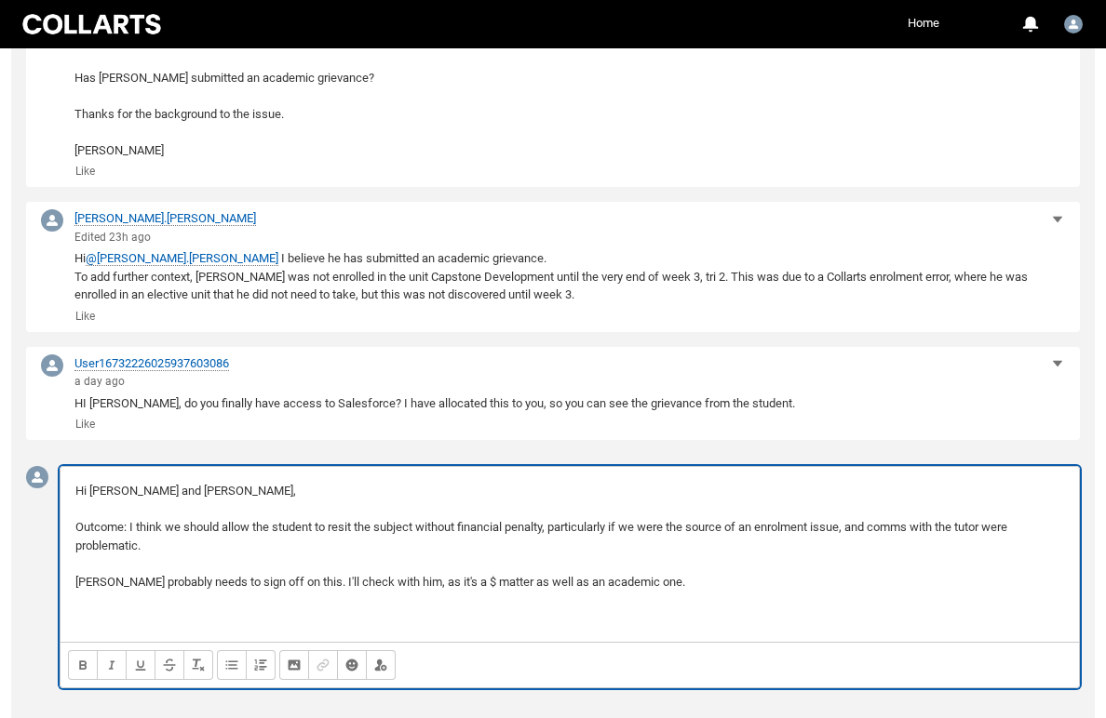
click at [75, 573] on p "Tim probably needs to sign off on this. I'll check with him, as it's a $ matter…" at bounding box center [569, 582] width 988 height 19
click at [691, 573] on p "Action: [PERSON_NAME] probably needs to sign off on this. I'll check with him, …" at bounding box center [569, 582] width 988 height 19
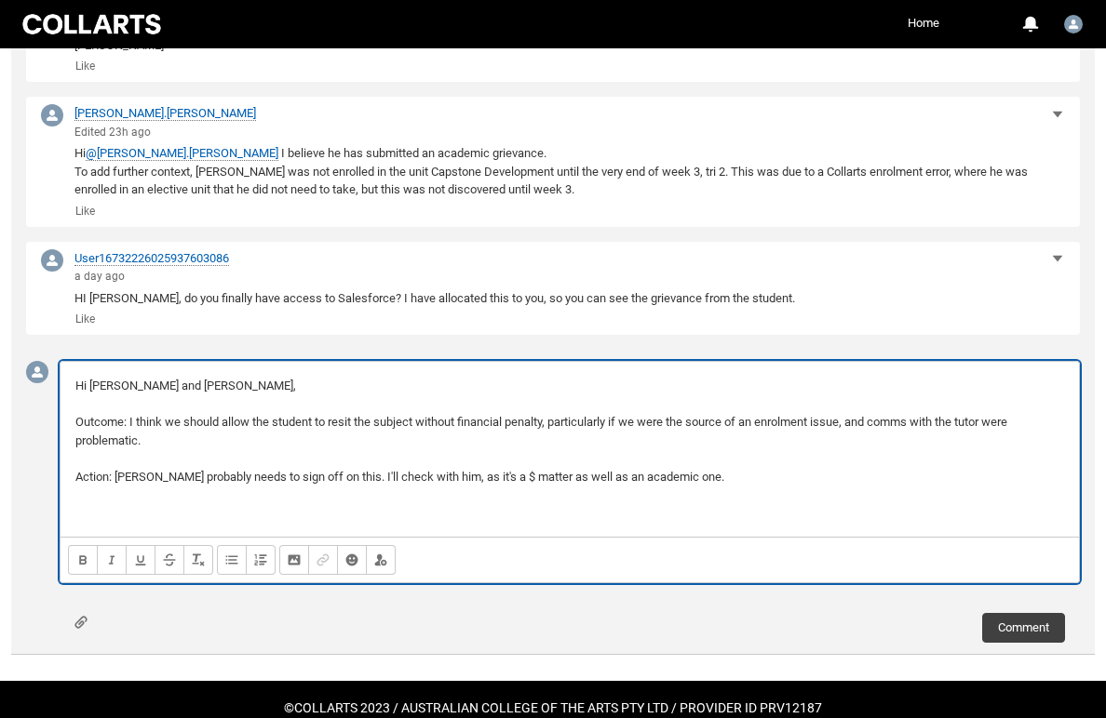
scroll to position [799, 0]
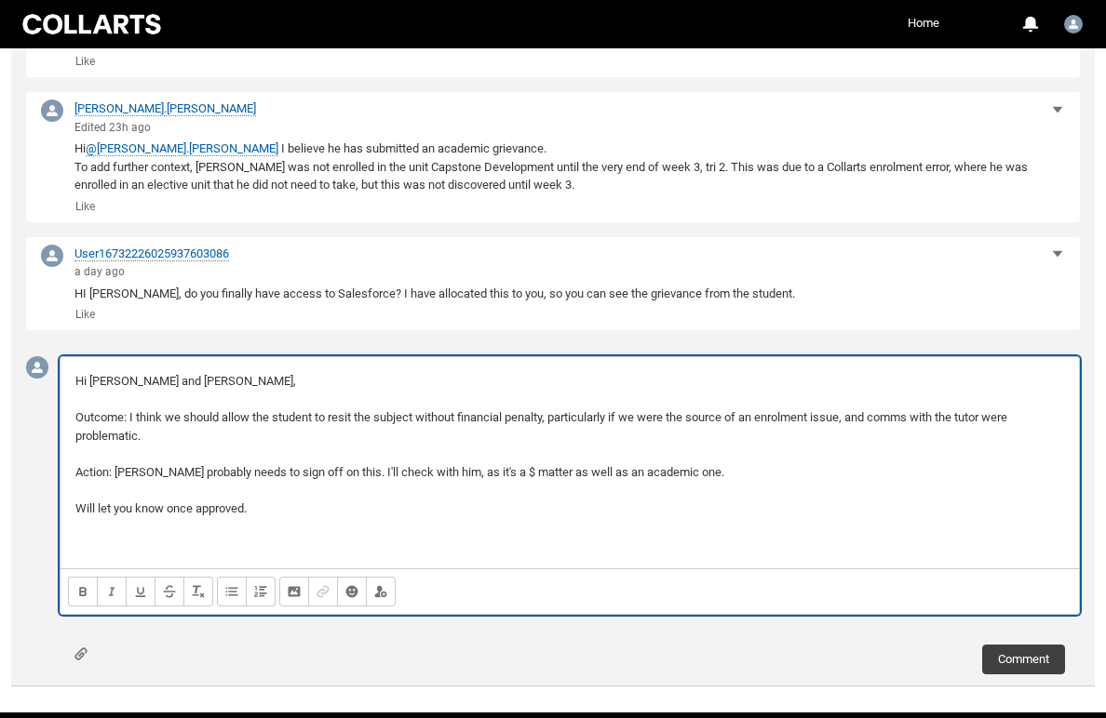
click at [83, 536] on p at bounding box center [569, 545] width 988 height 19
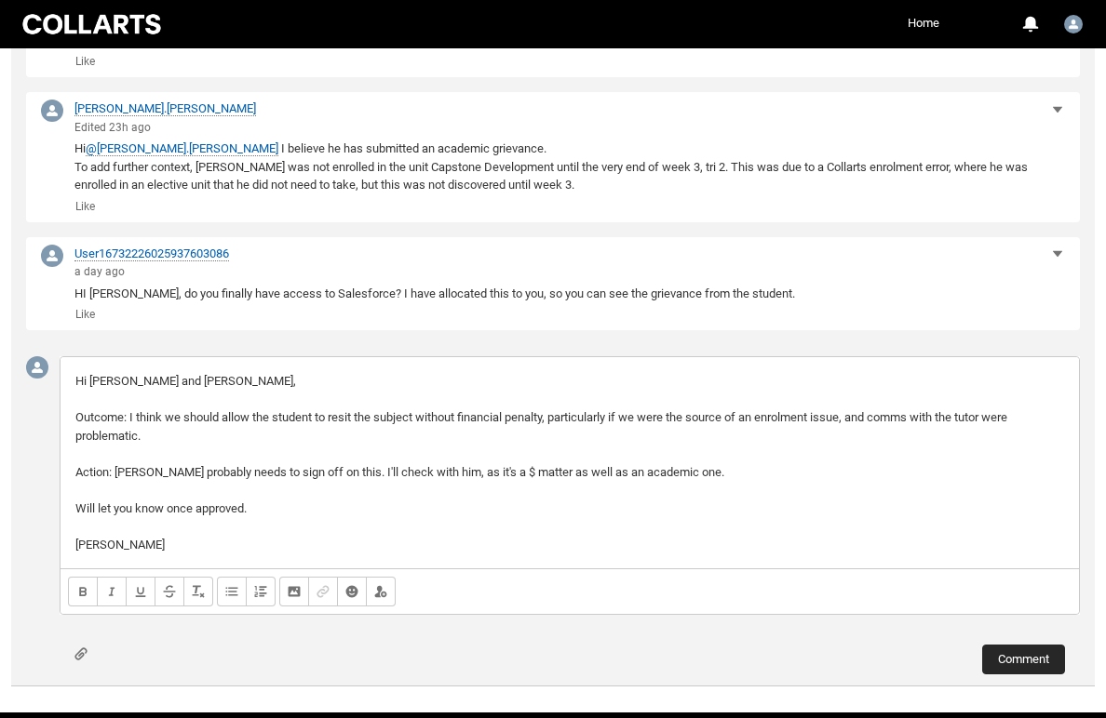
click at [1020, 645] on button "Comment" at bounding box center [1023, 660] width 83 height 30
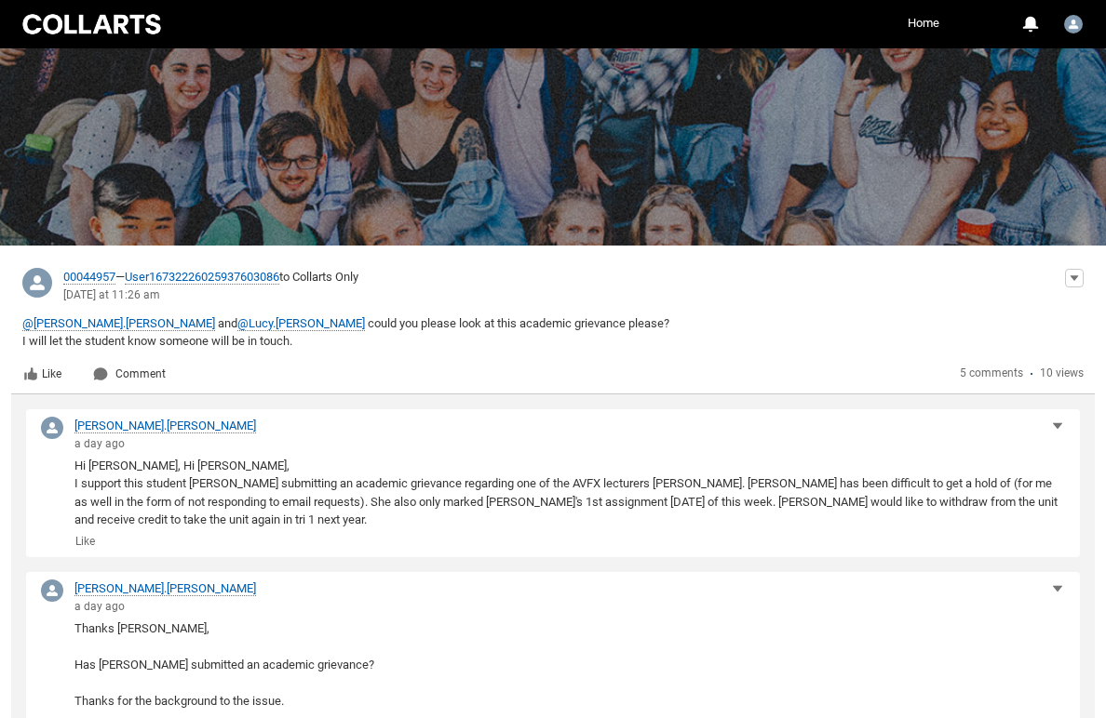
scroll to position [-29, 0]
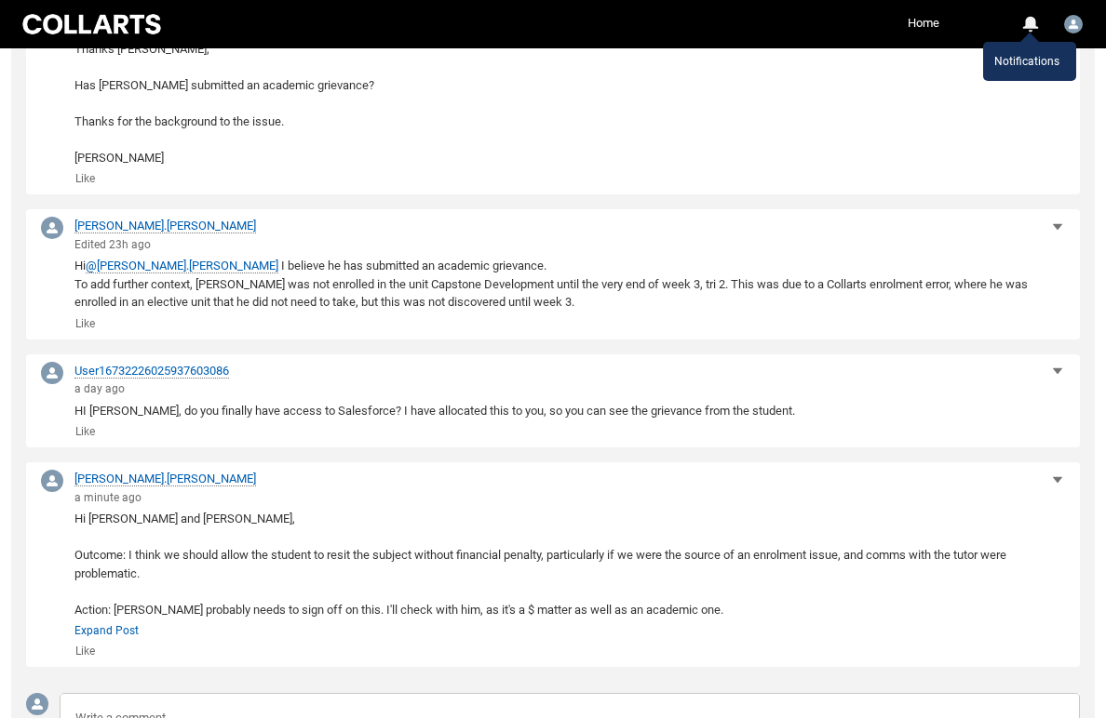
click at [1034, 17] on div "0" at bounding box center [1029, 24] width 17 height 17
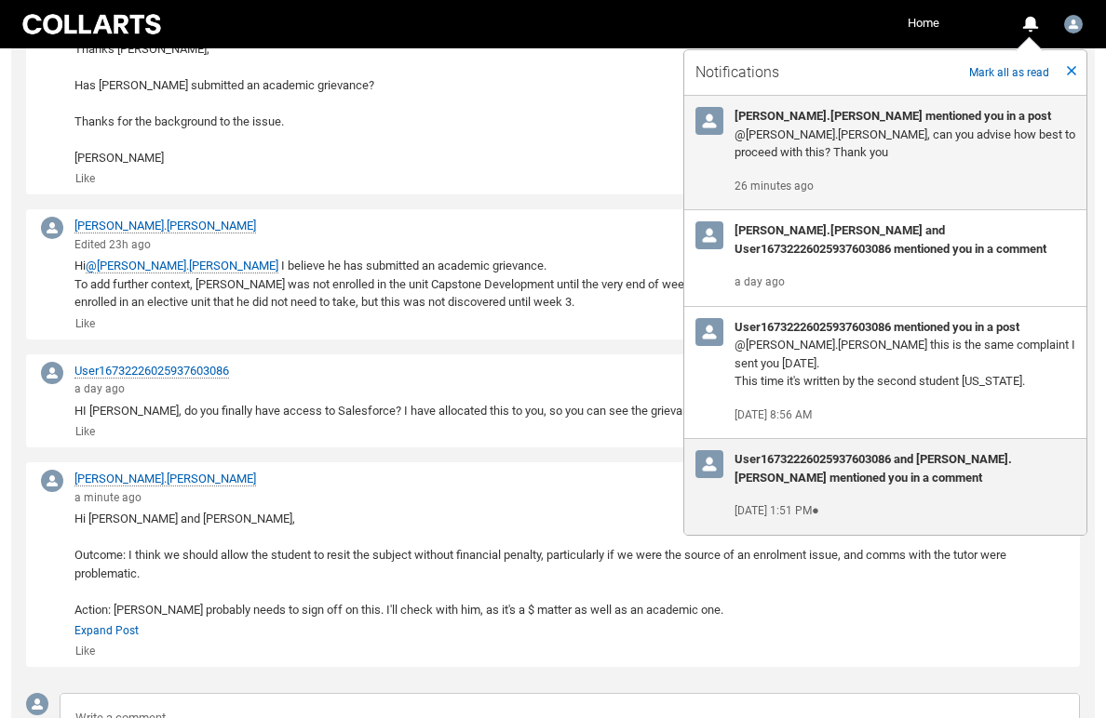
click at [834, 120] on h3 "[PERSON_NAME].[PERSON_NAME] mentioned you in a post" at bounding box center [904, 116] width 341 height 19
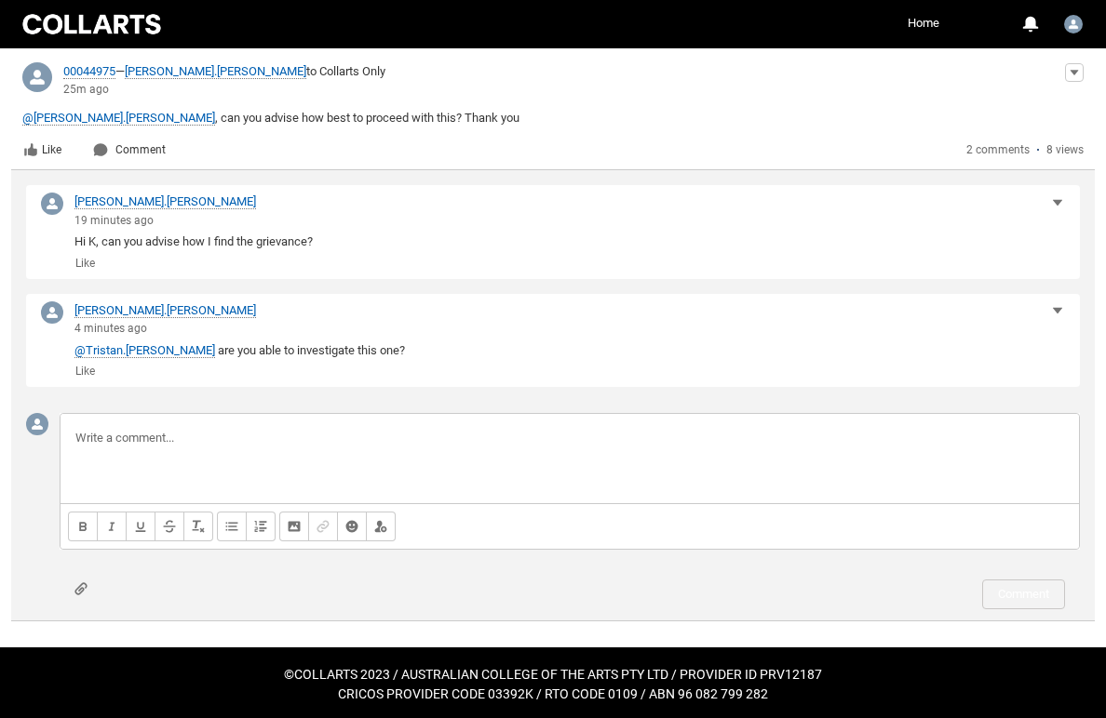
scroll to position [307, 0]
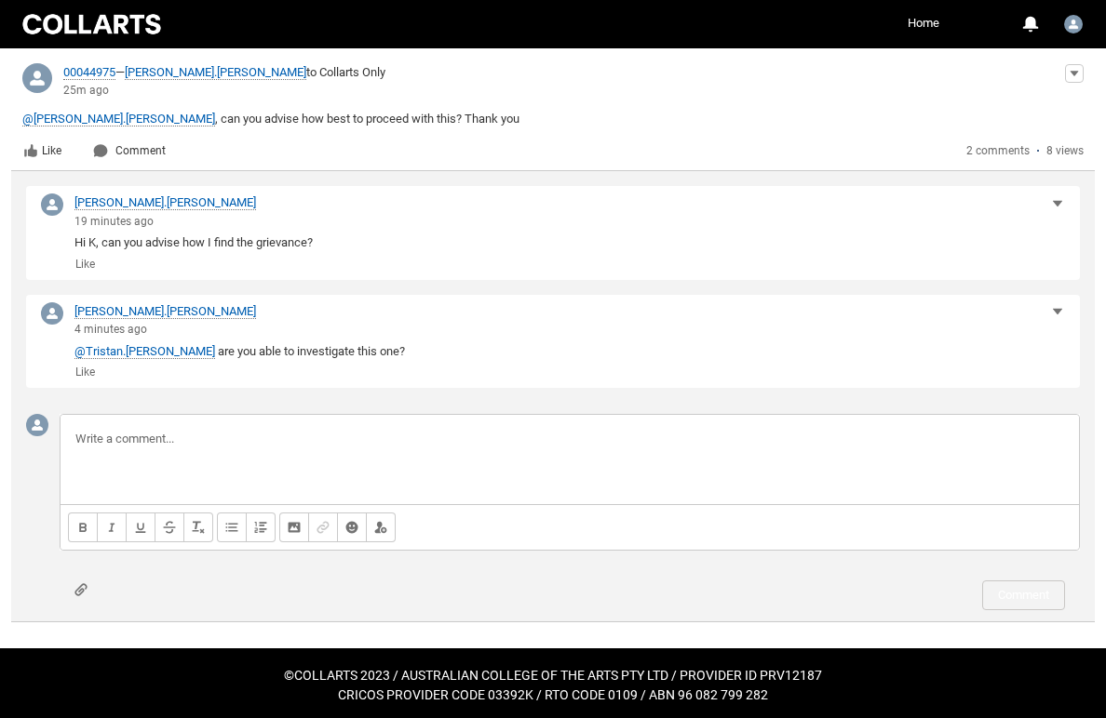
click at [117, 442] on p at bounding box center [569, 439] width 988 height 19
click at [98, 71] on span "00044975" at bounding box center [89, 72] width 52 height 15
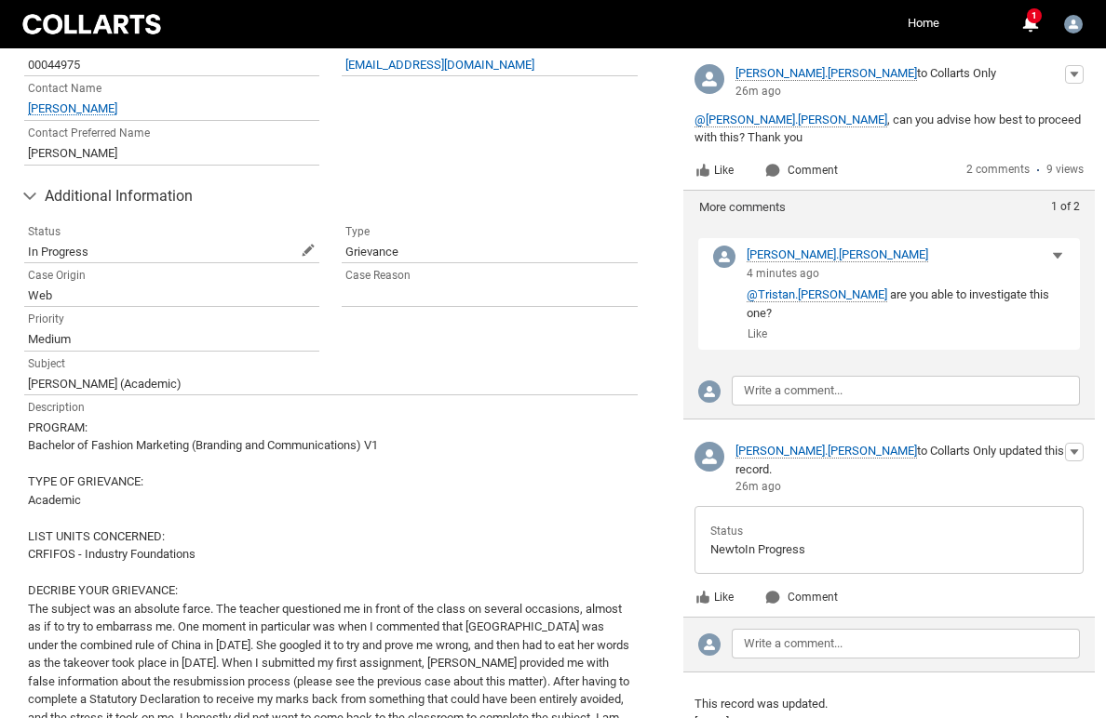
scroll to position [607, 0]
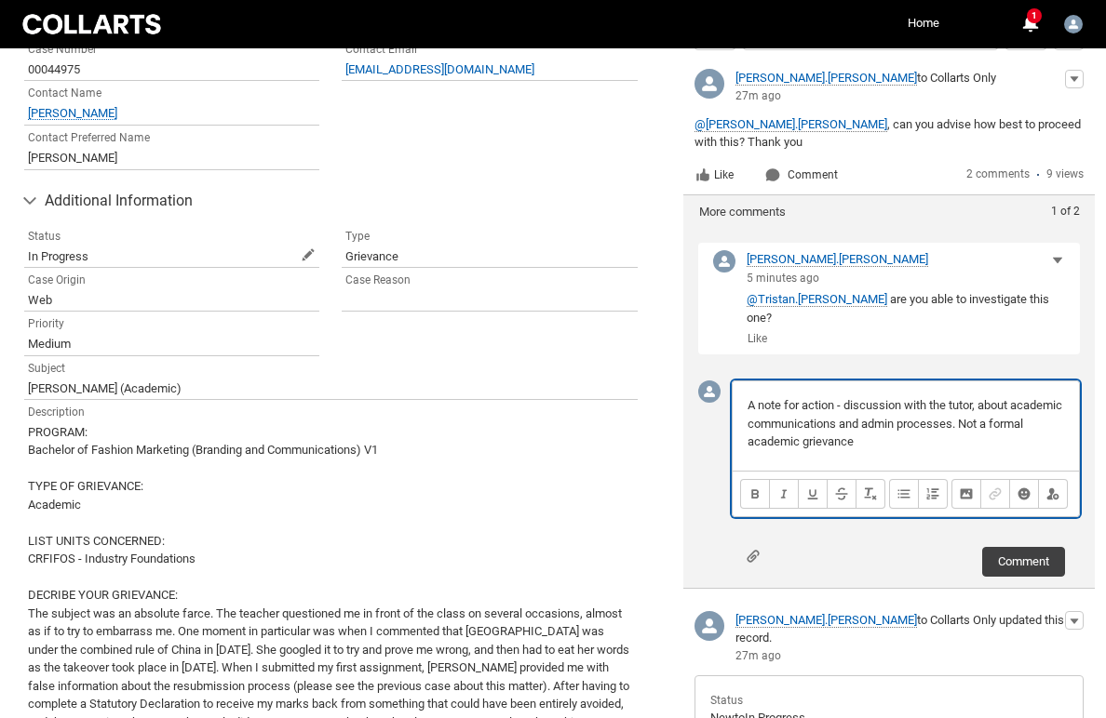
drag, startPoint x: 1019, startPoint y: 401, endPoint x: 1019, endPoint y: 424, distance: 23.3
click at [1019, 424] on p "A note for action - discussion with the tutor, about academic communications an…" at bounding box center [905, 423] width 316 height 55
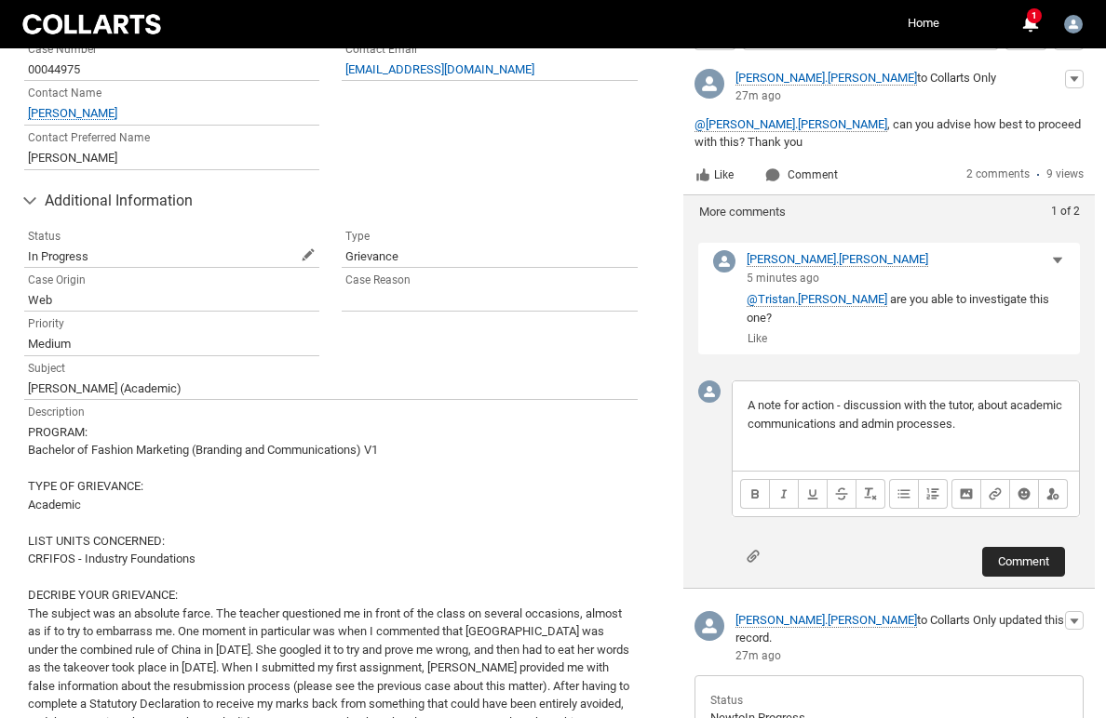
click at [1026, 547] on button "Comment" at bounding box center [1023, 562] width 83 height 30
